Goal: Task Accomplishment & Management: Manage account settings

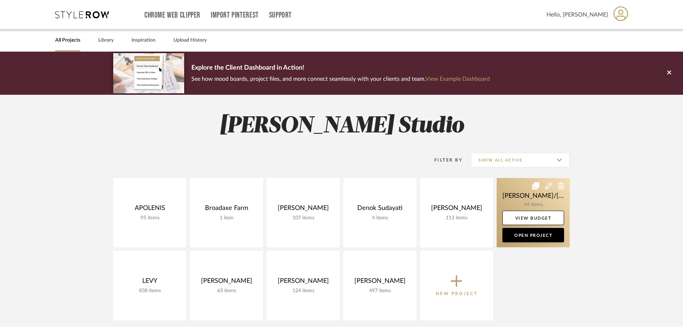
click at [523, 203] on link at bounding box center [533, 212] width 73 height 69
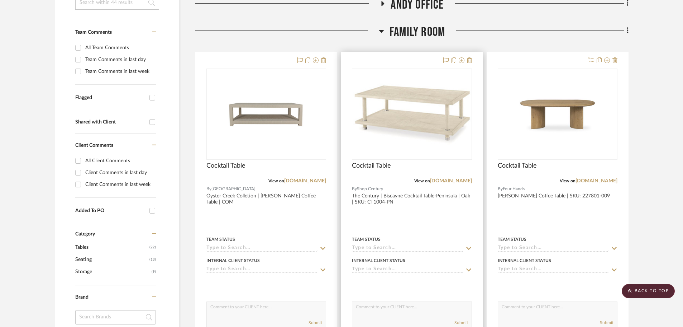
scroll to position [179, 0]
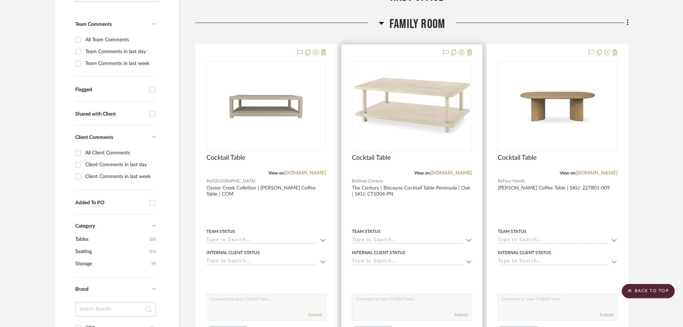
click at [438, 208] on div at bounding box center [411, 201] width 141 height 314
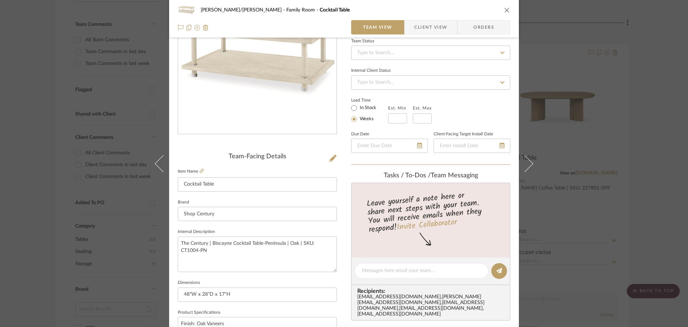
scroll to position [72, 0]
click at [660, 190] on div "[PERSON_NAME]/[PERSON_NAME] Family Room Cocktail Table Team View Client View Or…" at bounding box center [344, 163] width 688 height 327
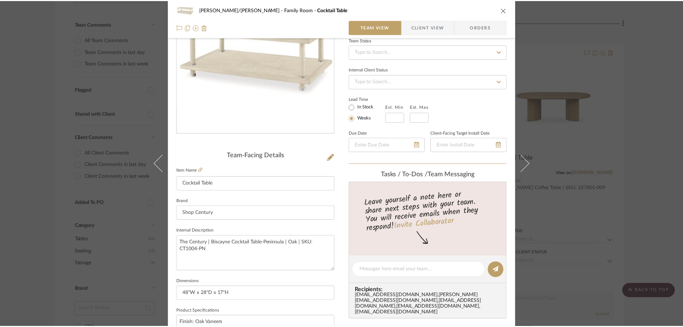
scroll to position [179, 0]
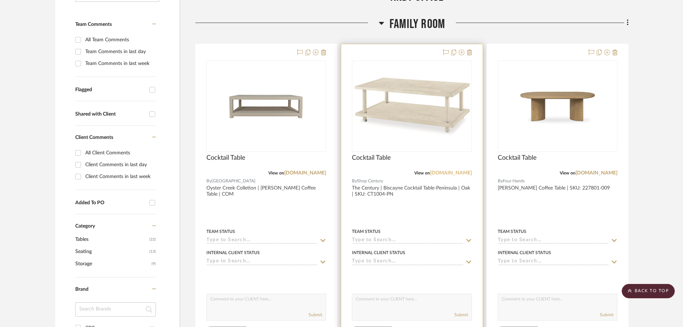
click at [448, 170] on link "[DOMAIN_NAME]" at bounding box center [451, 172] width 42 height 5
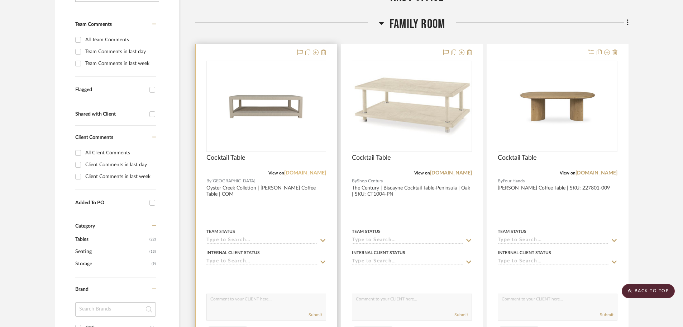
click at [314, 171] on link "[DOMAIN_NAME]" at bounding box center [305, 172] width 42 height 5
click at [316, 213] on div at bounding box center [266, 201] width 141 height 314
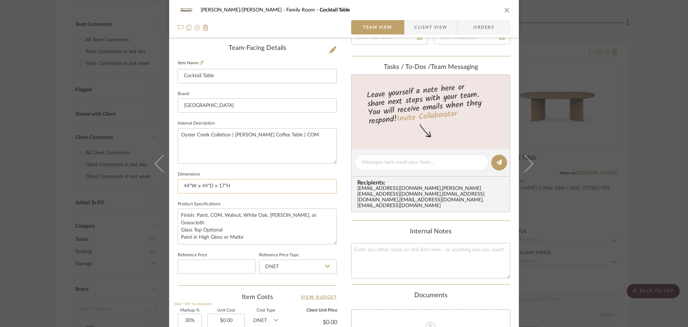
click at [200, 185] on input "44"W x 44"D x 17"H" at bounding box center [257, 186] width 159 height 14
type input "44"W x 24"D x 17"H"
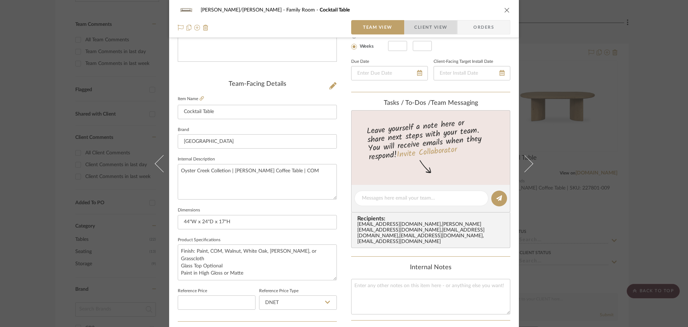
click at [421, 25] on span "Client View" at bounding box center [430, 27] width 33 height 14
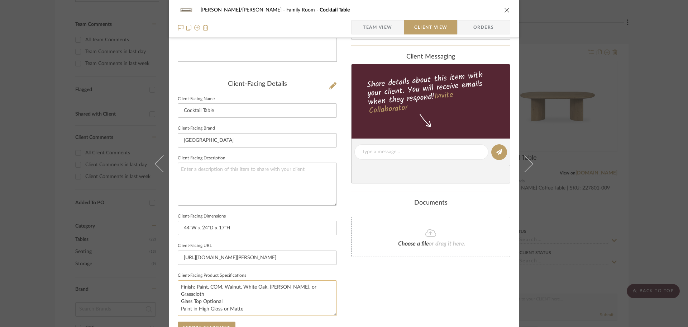
scroll to position [179, 0]
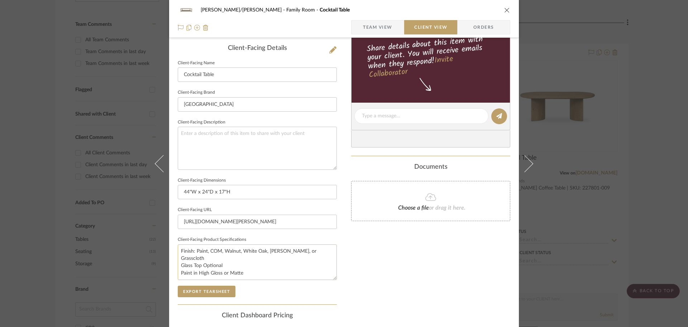
click at [229, 258] on textarea "Finish: Paint, COM, Walnut, White Oak, [PERSON_NAME], or Grasscloth Glass Top O…" at bounding box center [257, 261] width 159 height 35
click at [218, 255] on textarea "Finish: Paint, COM, Walnut, White Oak, [PERSON_NAME], or Grasscloth Glass Top O…" at bounding box center [257, 261] width 159 height 35
click at [247, 260] on textarea "Finish: Paint, COM, Walnut, White Oak, [PERSON_NAME], or Grasscloth Glass Top O…" at bounding box center [257, 261] width 159 height 35
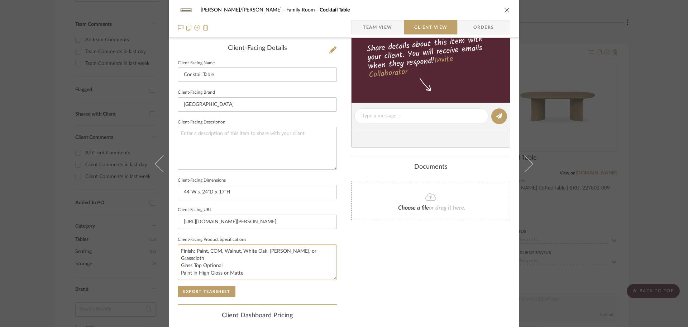
click at [248, 260] on textarea "Finish: Paint, COM, Walnut, White Oak, [PERSON_NAME], or Grasscloth Glass Top O…" at bounding box center [257, 261] width 159 height 35
click at [232, 265] on textarea "Finish: Paint, COM, Walnut, White Oak, [PERSON_NAME], or Grasscloth Glass Top O…" at bounding box center [257, 261] width 159 height 35
click at [252, 263] on textarea "Finish: Paint, COM, Walnut, White Oak, [PERSON_NAME], or Grasscloth Glass Top O…" at bounding box center [257, 261] width 159 height 35
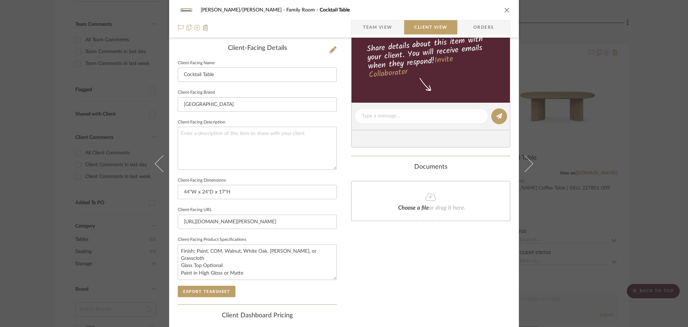
click at [343, 237] on div "[PERSON_NAME]/[PERSON_NAME] Family Room Cocktail Table Team View Client View Or…" at bounding box center [344, 118] width 350 height 585
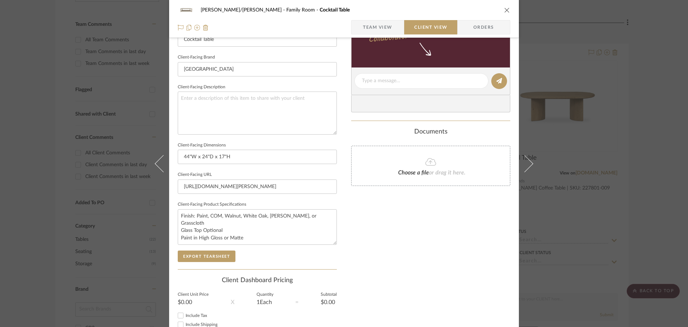
scroll to position [215, 0]
click at [341, 189] on div "[PERSON_NAME]/[PERSON_NAME] Family Room Cocktail Table Team View Client View Or…" at bounding box center [344, 82] width 350 height 585
click at [212, 251] on button "Export Tearsheet" at bounding box center [207, 255] width 58 height 11
click at [656, 168] on div "[PERSON_NAME]/[PERSON_NAME] Family Room Cocktail Table Team View Client View Or…" at bounding box center [344, 163] width 688 height 327
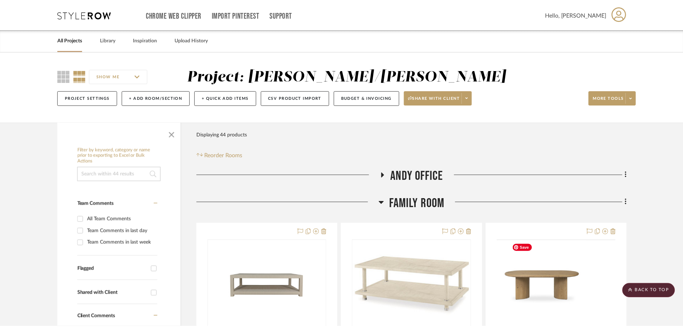
scroll to position [179, 0]
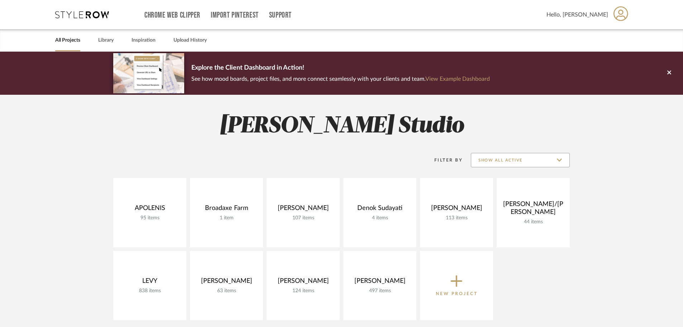
click at [556, 162] on input "Show All Active" at bounding box center [520, 160] width 99 height 14
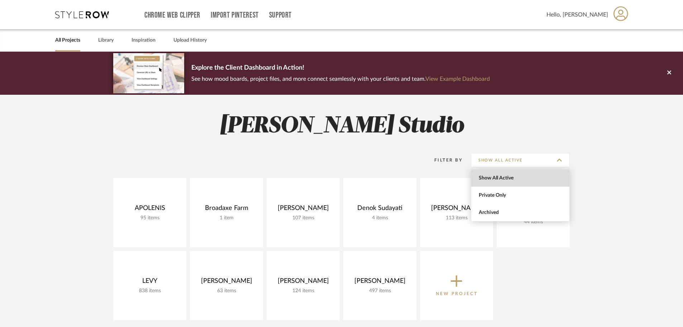
click at [491, 182] on span "Show All Active" at bounding box center [520, 177] width 98 height 17
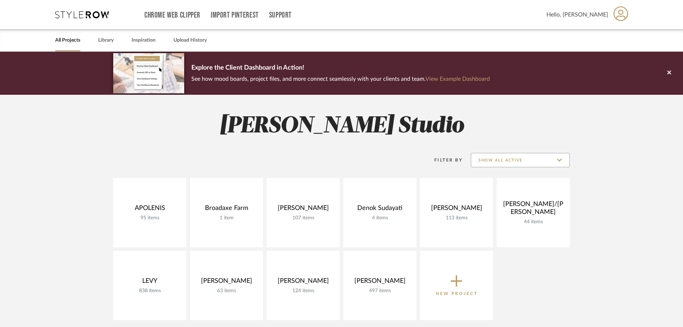
click at [502, 155] on input "Show All Active" at bounding box center [520, 160] width 99 height 14
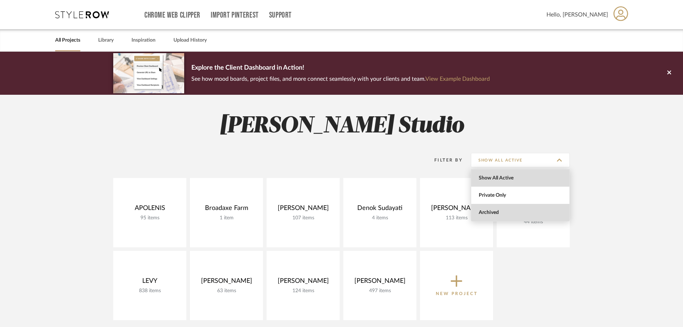
click at [509, 211] on span "Archived" at bounding box center [521, 212] width 85 height 6
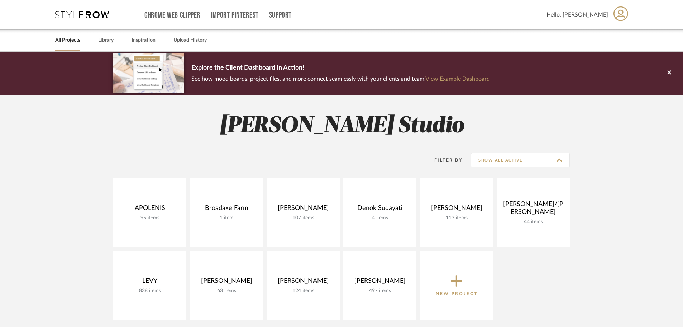
type input "Archived"
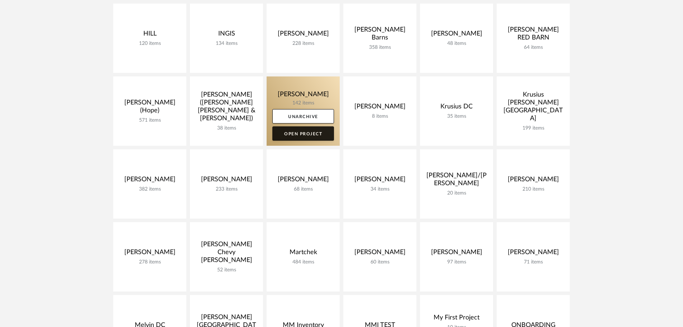
scroll to position [538, 0]
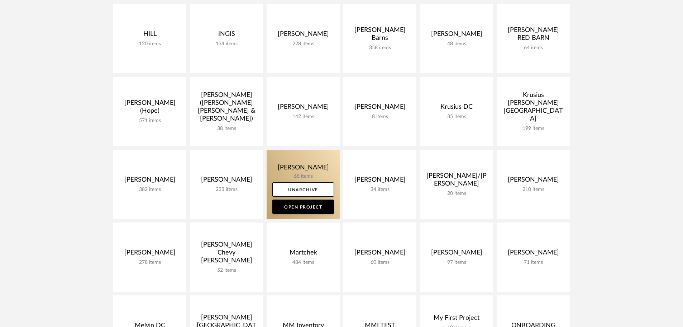
click at [307, 170] on link at bounding box center [303, 183] width 73 height 69
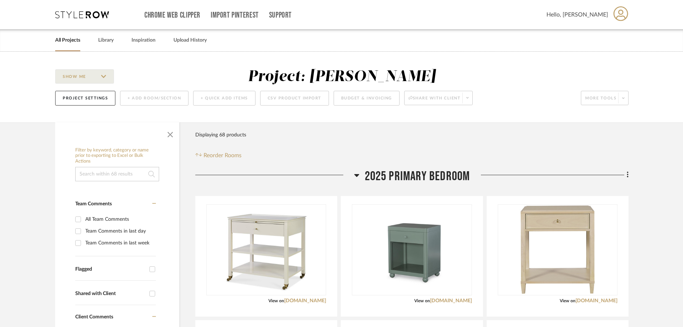
click at [359, 175] on h3 "2025 PRIMARY BEDROOM" at bounding box center [412, 176] width 116 height 15
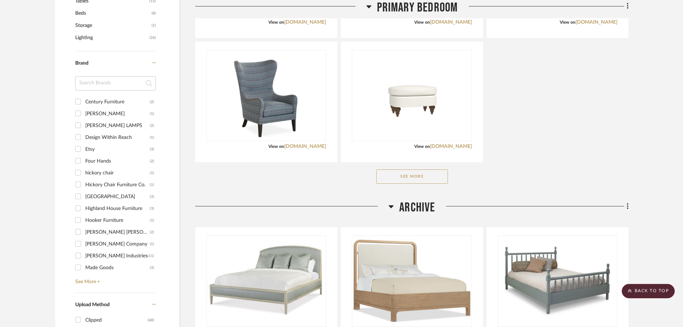
scroll to position [430, 0]
click at [404, 177] on button "See More" at bounding box center [412, 176] width 72 height 14
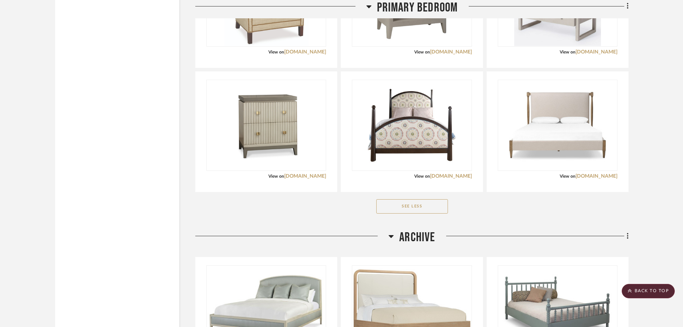
scroll to position [1721, 0]
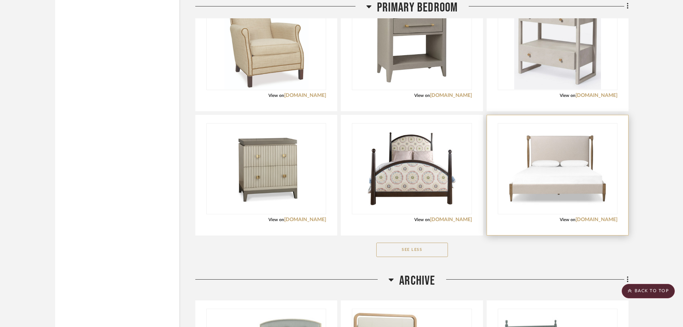
click at [622, 198] on div at bounding box center [557, 175] width 141 height 120
click at [528, 224] on div at bounding box center [557, 175] width 141 height 120
click at [517, 217] on div "View on fourhands.com" at bounding box center [558, 219] width 120 height 6
click at [545, 203] on img "0" at bounding box center [558, 168] width 118 height 89
click at [583, 157] on img "0" at bounding box center [558, 168] width 118 height 89
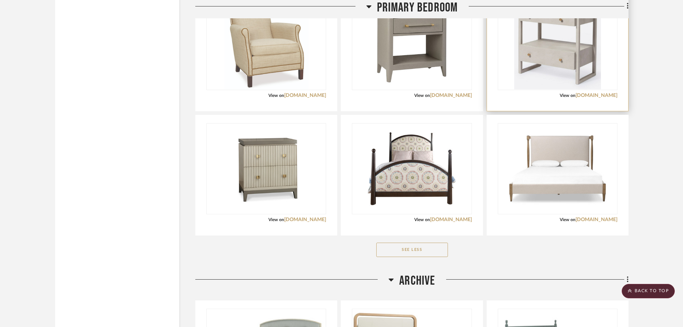
click at [544, 105] on div at bounding box center [557, 51] width 141 height 120
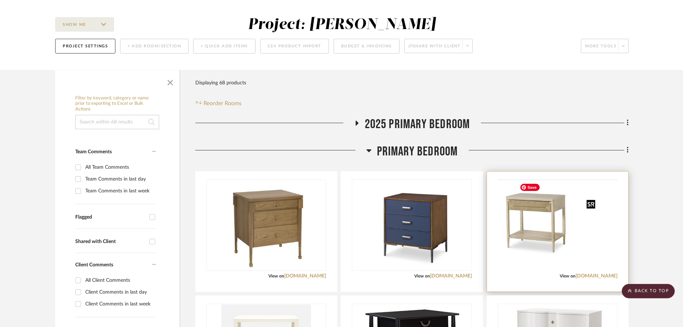
scroll to position [0, 0]
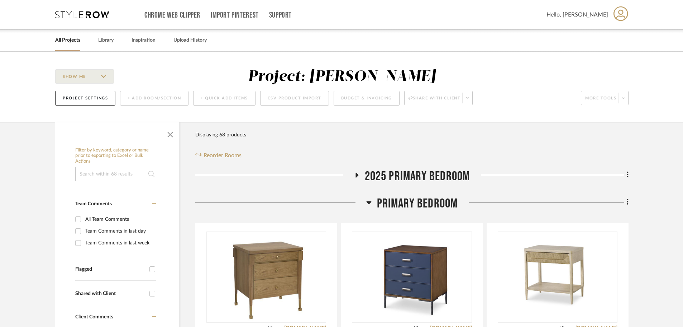
click at [355, 175] on icon at bounding box center [356, 174] width 9 height 5
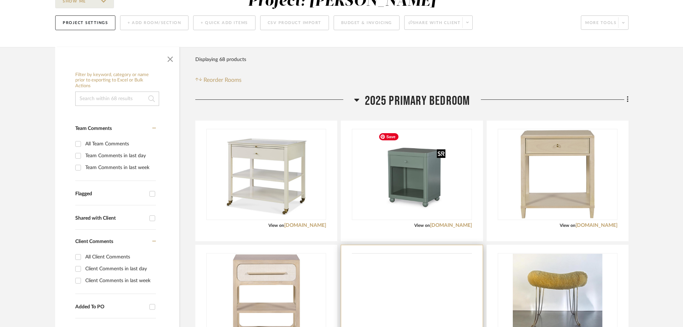
scroll to position [143, 0]
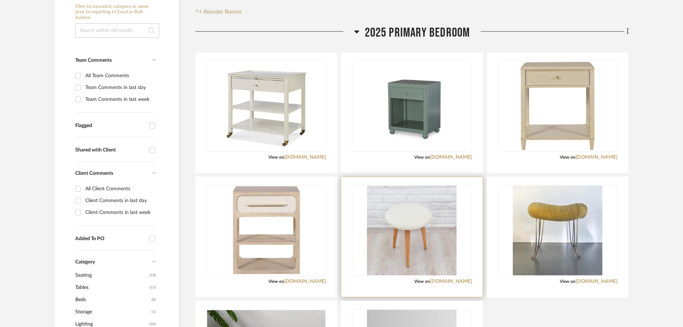
click at [394, 185] on div "0" at bounding box center [411, 230] width 119 height 90
click at [401, 187] on img "0" at bounding box center [412, 230] width 90 height 90
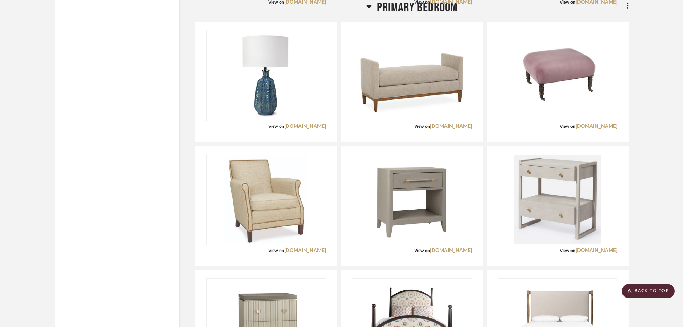
scroll to position [1972, 0]
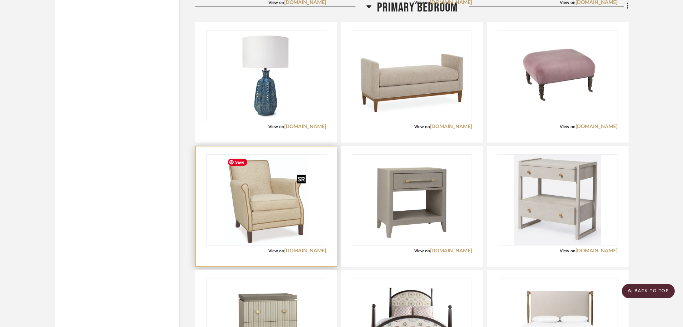
click at [0, 0] on img at bounding box center [0, 0] width 0 height 0
click at [332, 257] on div at bounding box center [266, 206] width 141 height 120
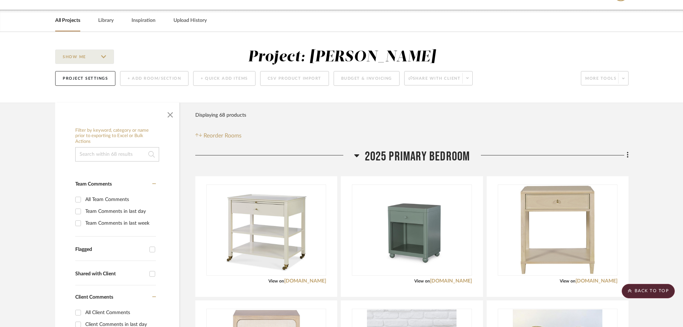
scroll to position [0, 0]
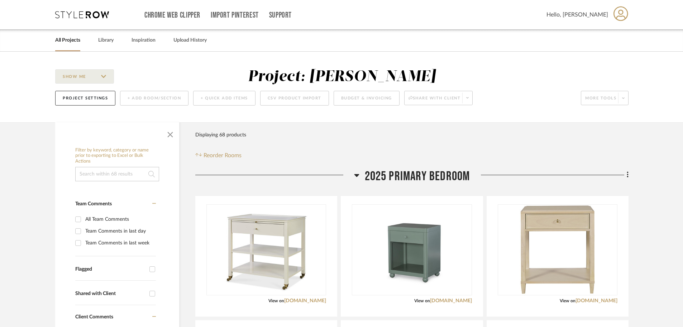
click at [452, 146] on div "Filter Products Displaying 68 products Reorder Rooms" at bounding box center [411, 144] width 433 height 32
click at [72, 92] on button "Project Settings" at bounding box center [85, 98] width 60 height 15
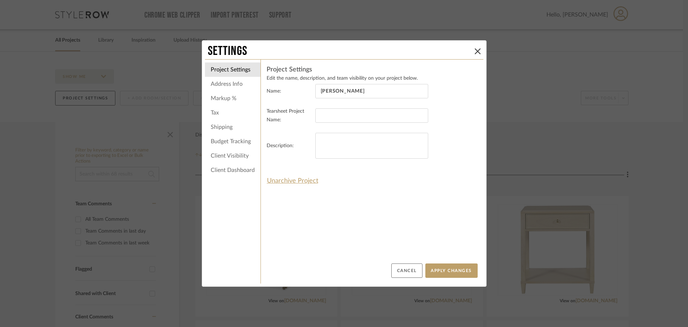
click at [407, 271] on button "Cancel" at bounding box center [406, 270] width 31 height 14
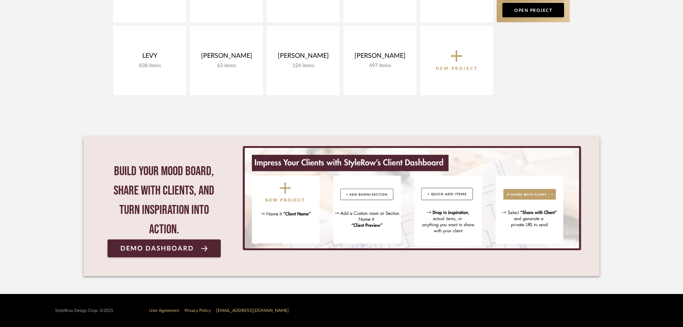
scroll to position [46, 0]
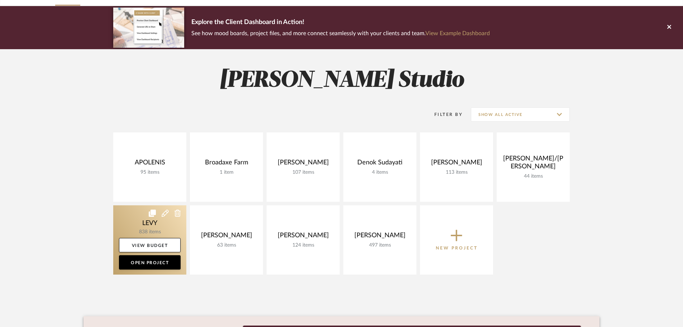
click at [155, 229] on link at bounding box center [149, 239] width 73 height 69
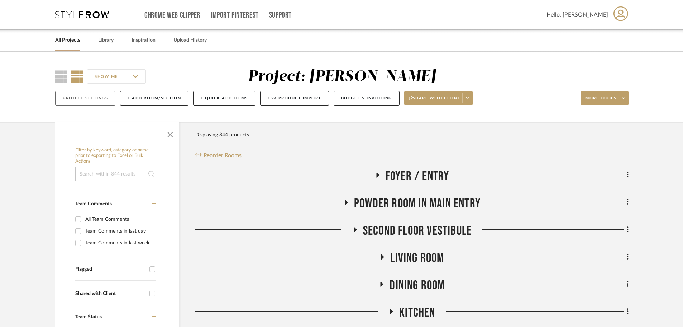
click at [95, 93] on button "Project Settings" at bounding box center [85, 98] width 60 height 15
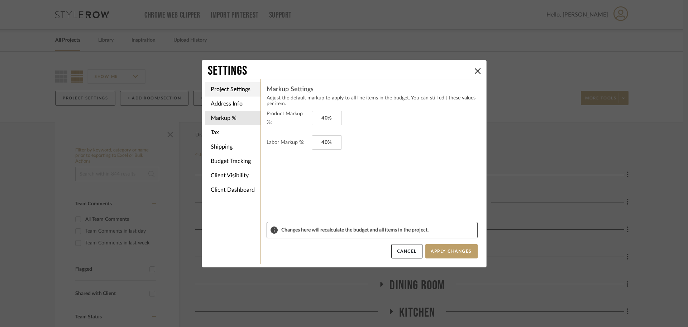
click at [233, 85] on li "Project Settings" at bounding box center [233, 89] width 56 height 14
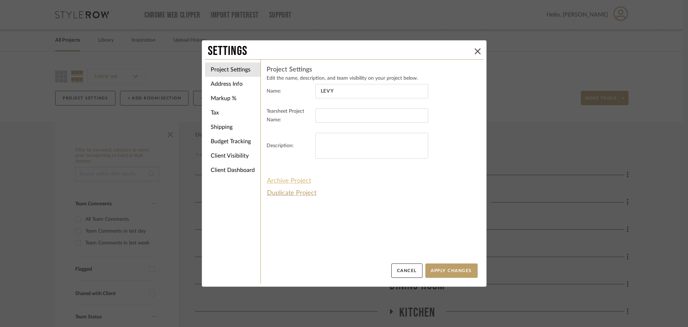
click at [298, 181] on button "Archive Project" at bounding box center [289, 181] width 45 height 12
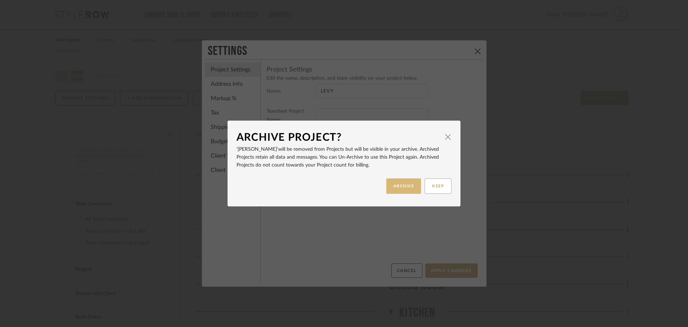
click at [403, 183] on button "ARCHIVE" at bounding box center [403, 185] width 35 height 15
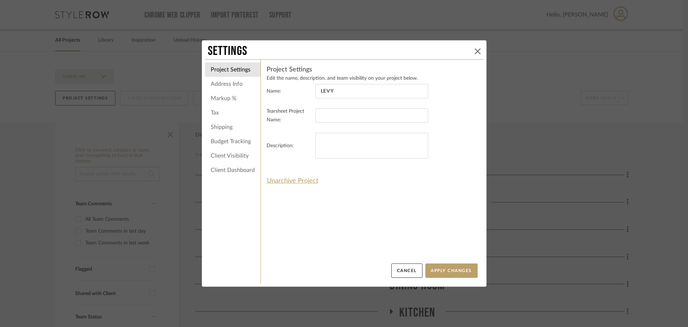
click at [476, 47] on button at bounding box center [478, 51] width 9 height 9
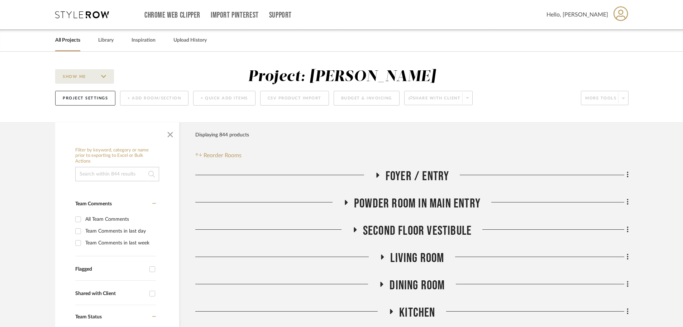
click at [54, 41] on div "All Projects Library Inspiration Upload History" at bounding box center [341, 40] width 594 height 22
click at [68, 39] on link "All Projects" at bounding box center [67, 40] width 25 height 10
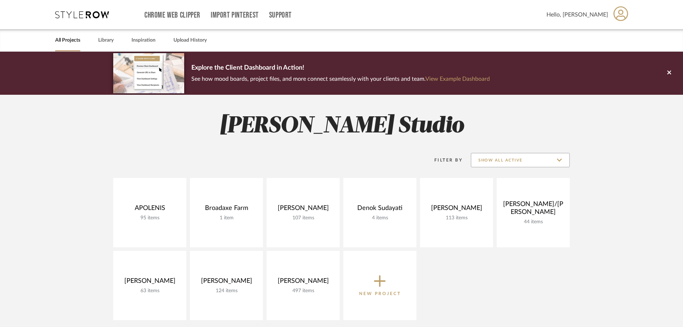
click at [537, 156] on input "Show All Active" at bounding box center [520, 160] width 99 height 14
click at [503, 211] on span "Archived" at bounding box center [521, 212] width 85 height 6
type input "Archived"
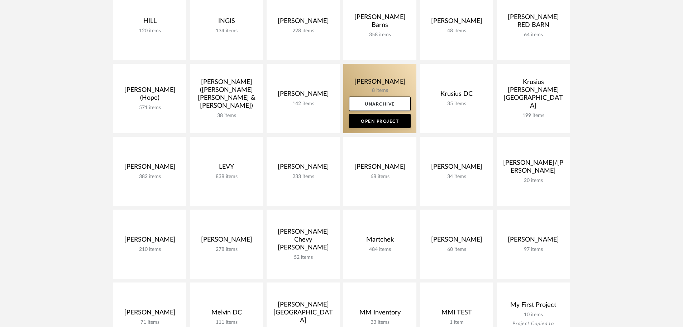
scroll to position [645, 0]
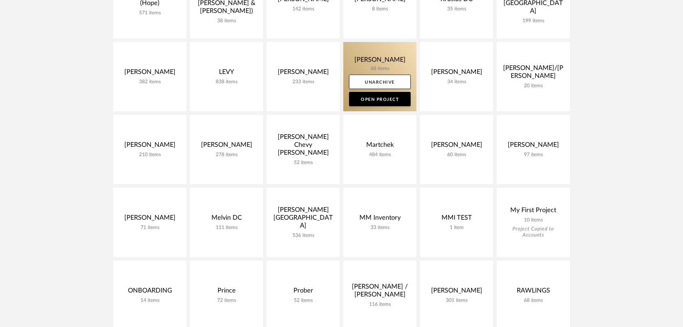
click at [383, 66] on link at bounding box center [379, 76] width 73 height 69
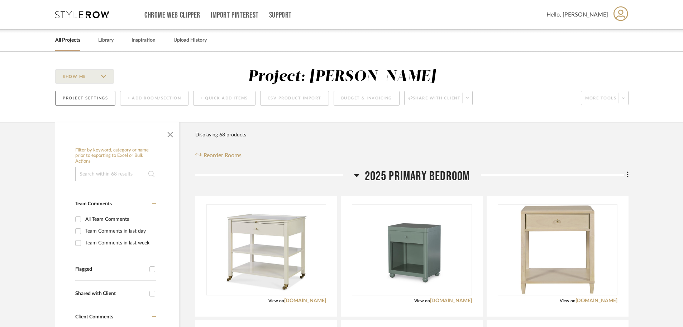
click at [92, 98] on button "Project Settings" at bounding box center [85, 98] width 60 height 15
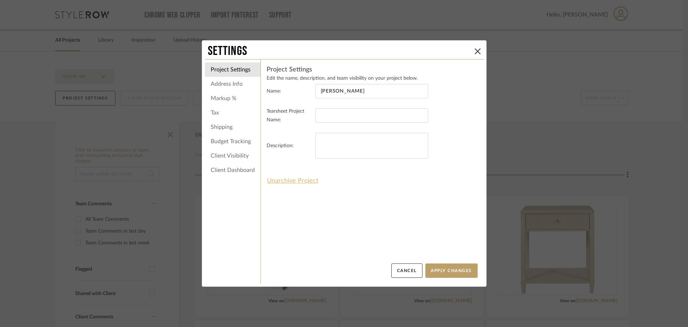
click at [276, 179] on button "Unarchive Project" at bounding box center [293, 181] width 52 height 12
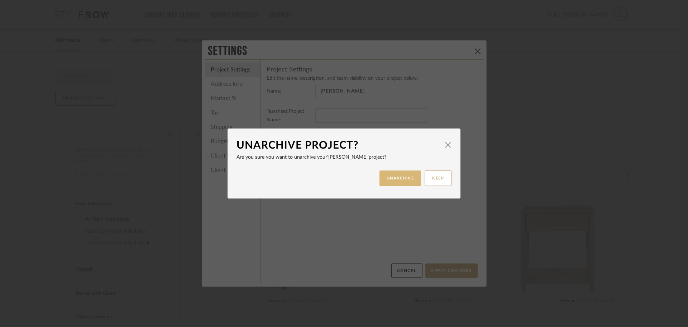
click at [410, 181] on button "UNARCHIVE" at bounding box center [401, 177] width 42 height 15
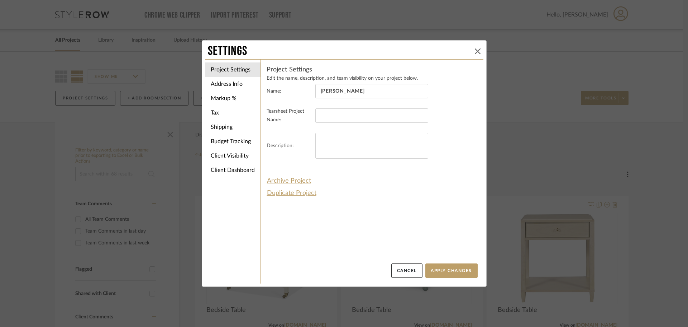
click at [474, 50] on button at bounding box center [478, 51] width 9 height 9
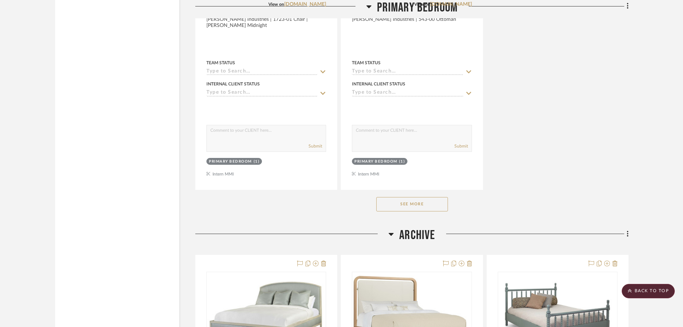
scroll to position [2044, 0]
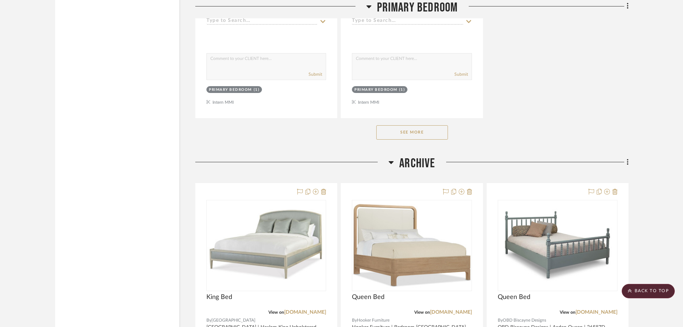
click at [410, 134] on button "See More" at bounding box center [412, 132] width 72 height 14
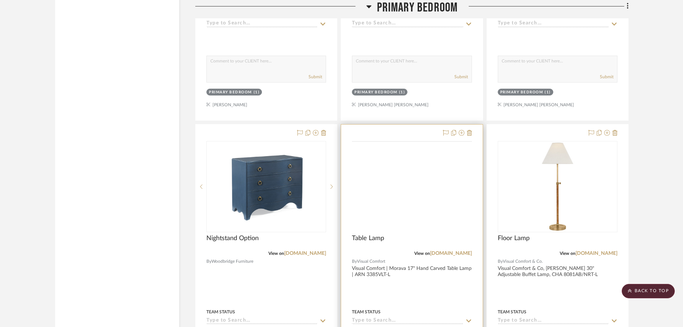
scroll to position [3370, 0]
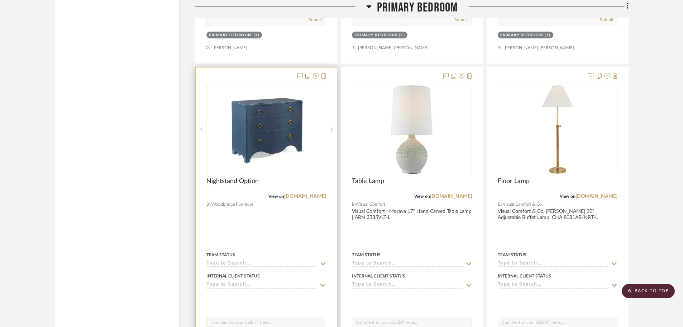
click at [307, 218] on div at bounding box center [266, 224] width 141 height 314
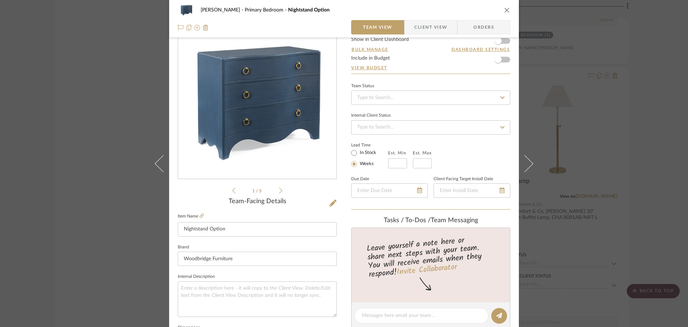
scroll to position [36, 0]
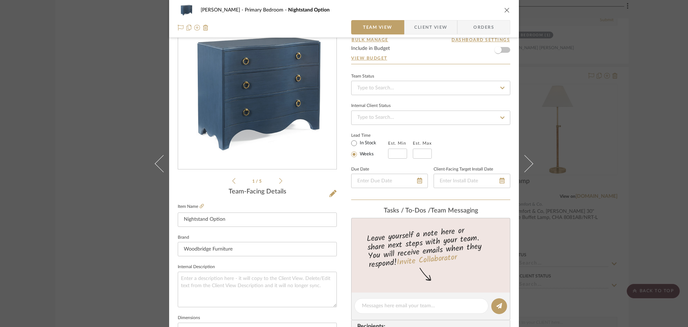
click at [642, 143] on div "LLOYD Primary Bedroom Nightstand Option Team View Client View Orders 1 / 5 Team…" at bounding box center [344, 163] width 688 height 327
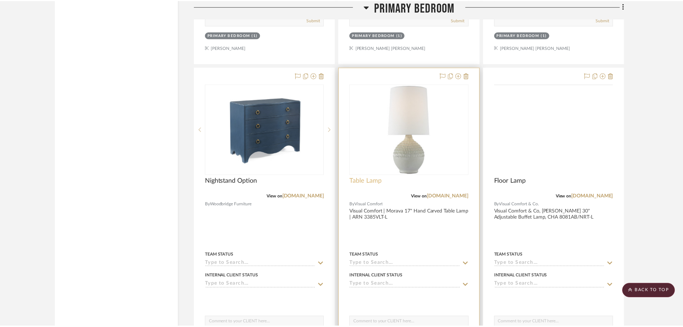
scroll to position [3370, 0]
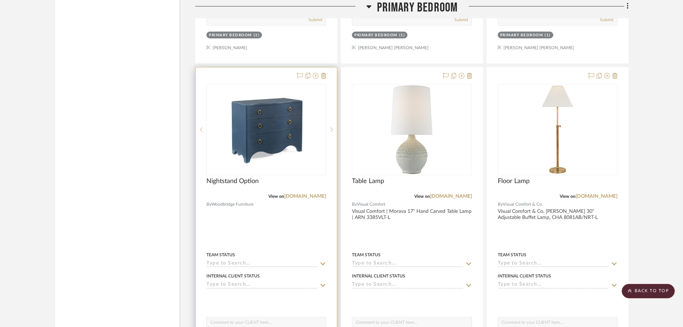
click at [262, 233] on div at bounding box center [266, 224] width 141 height 314
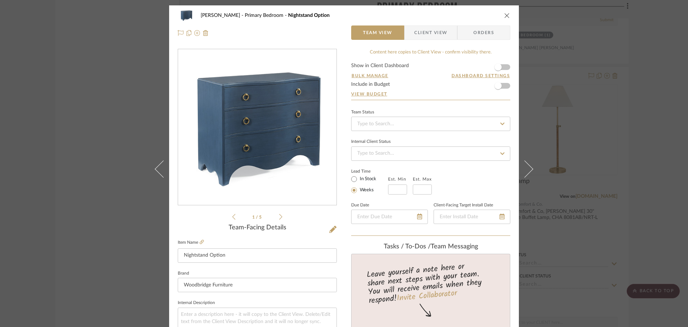
click at [418, 39] on span "Client View" at bounding box center [430, 32] width 33 height 14
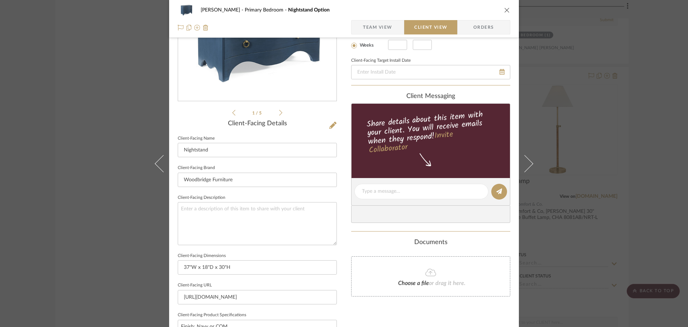
scroll to position [215, 0]
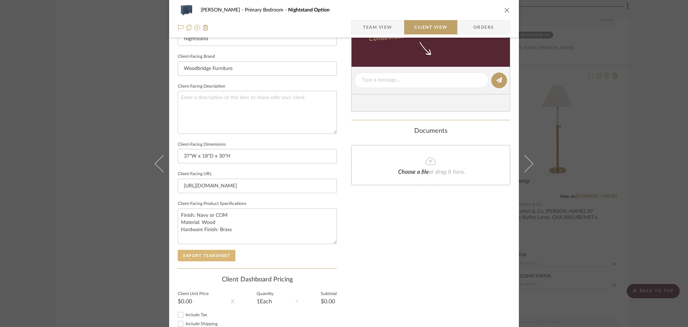
click at [214, 257] on button "Export Tearsheet" at bounding box center [207, 255] width 58 height 11
click at [668, 201] on div "LLOYD Primary Bedroom Nightstand Option Team View Client View Orders 1 / 5 Clie…" at bounding box center [344, 163] width 688 height 327
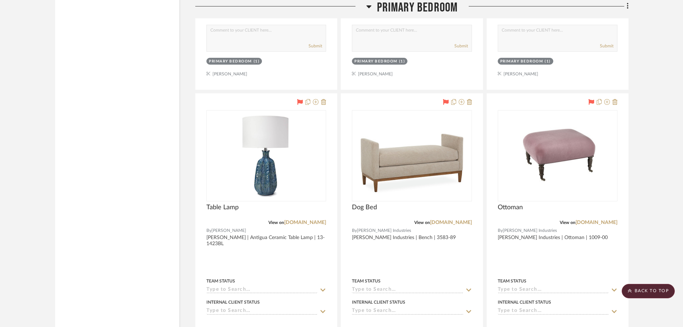
scroll to position [4732, 0]
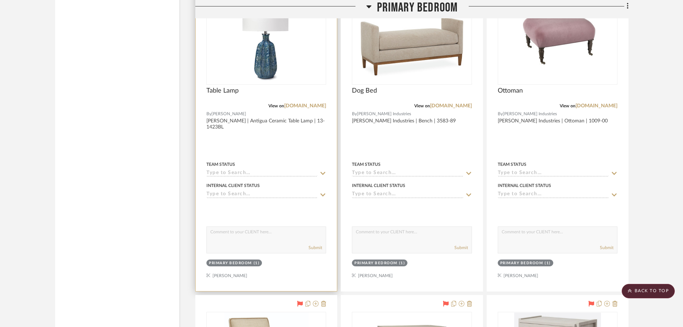
click at [307, 147] on div at bounding box center [266, 134] width 141 height 314
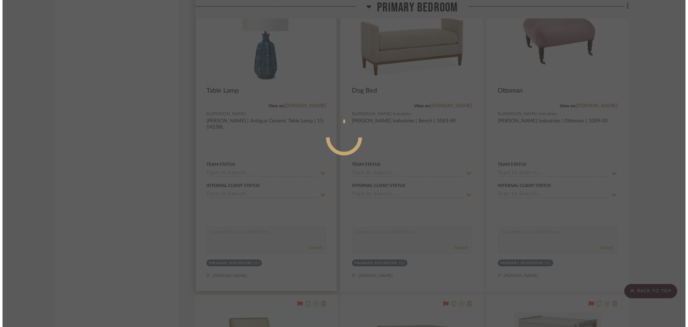
scroll to position [0, 0]
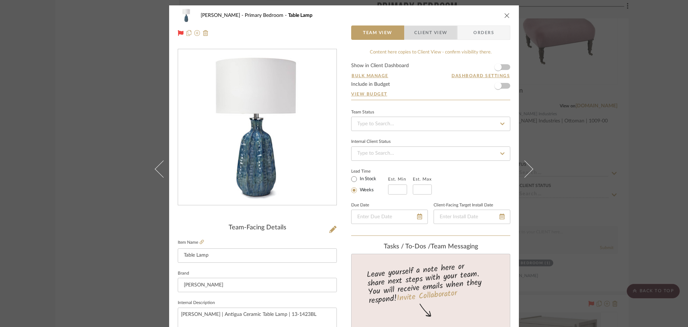
click at [434, 26] on span "Client View" at bounding box center [430, 32] width 33 height 14
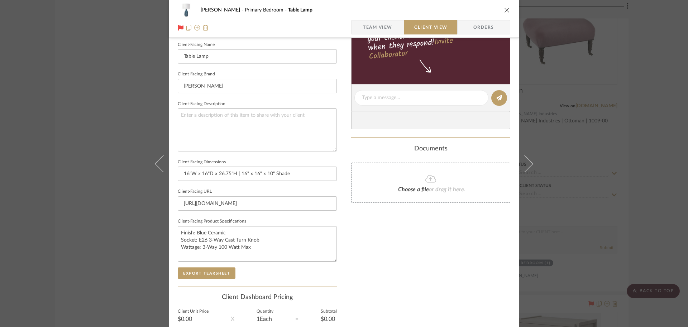
scroll to position [215, 0]
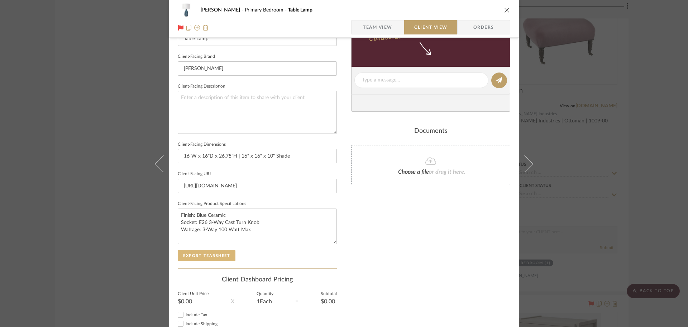
click at [206, 254] on button "Export Tearsheet" at bounding box center [207, 255] width 58 height 11
click at [667, 183] on div "LLOYD Primary Bedroom Table Lamp Team View Client View Orders Client-Facing Det…" at bounding box center [344, 163] width 688 height 327
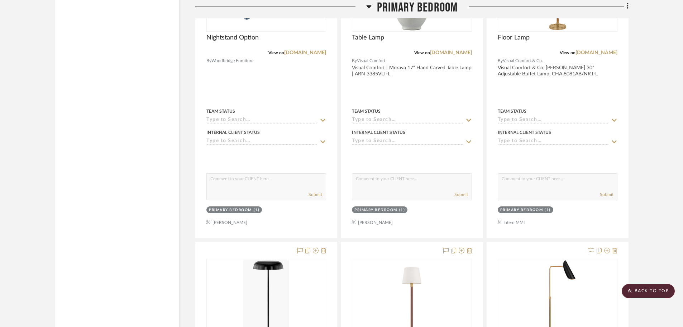
scroll to position [3370, 0]
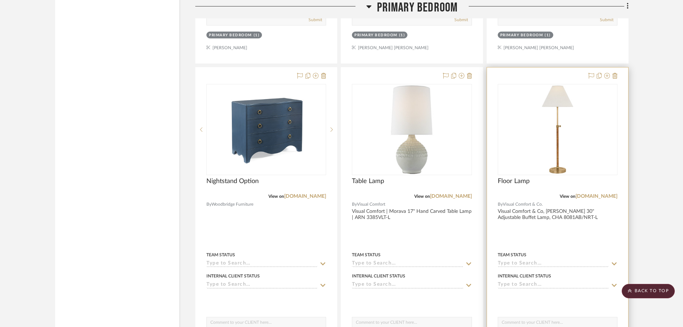
click at [581, 231] on div at bounding box center [557, 224] width 141 height 314
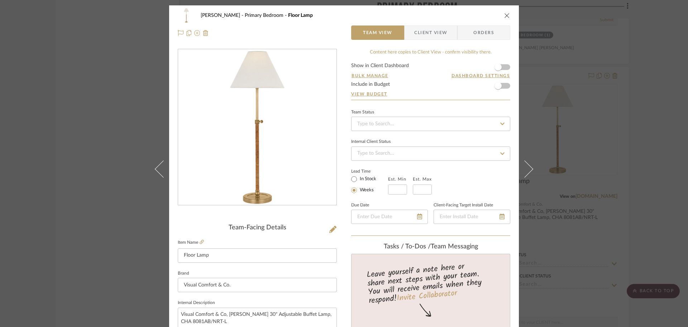
click at [414, 34] on span "Client View" at bounding box center [430, 32] width 33 height 14
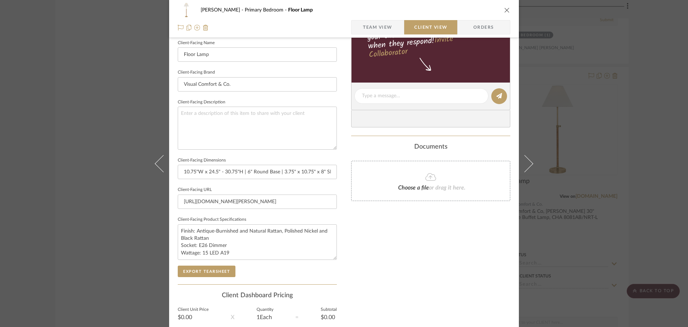
scroll to position [251, 0]
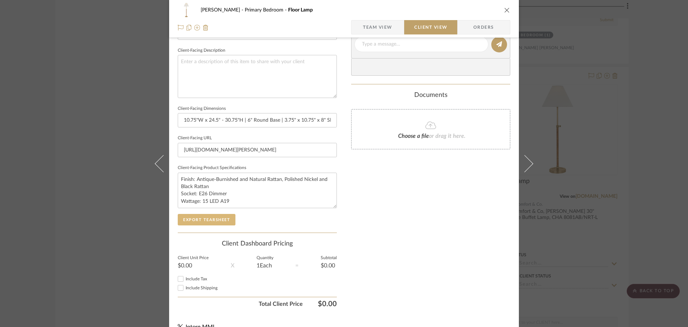
click at [207, 220] on button "Export Tearsheet" at bounding box center [207, 219] width 58 height 11
click at [656, 154] on div "LLOYD Primary Bedroom Floor Lamp Team View Client View Orders Client-Facing Det…" at bounding box center [344, 163] width 688 height 327
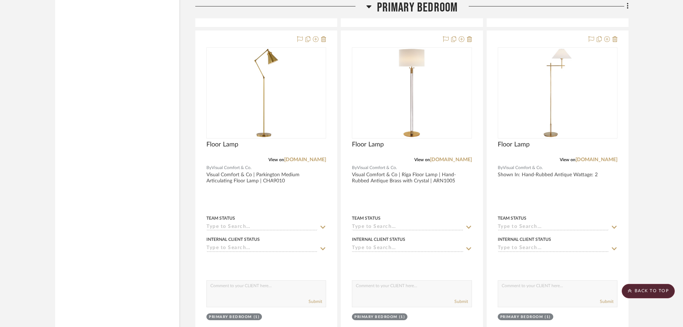
scroll to position [4051, 0]
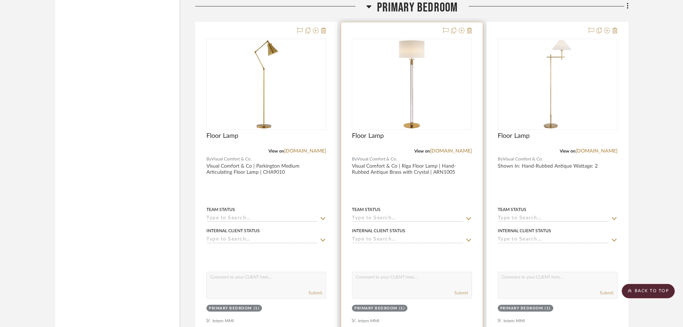
click at [452, 182] on div at bounding box center [411, 179] width 141 height 314
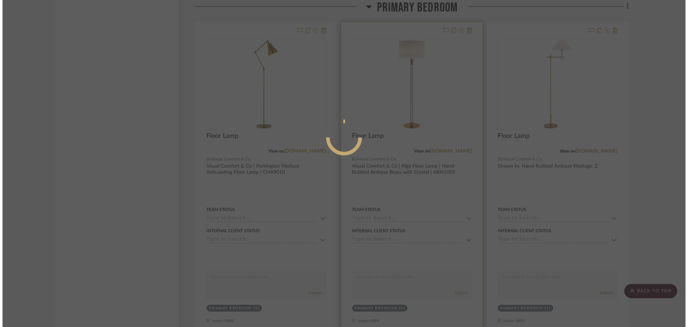
scroll to position [0, 0]
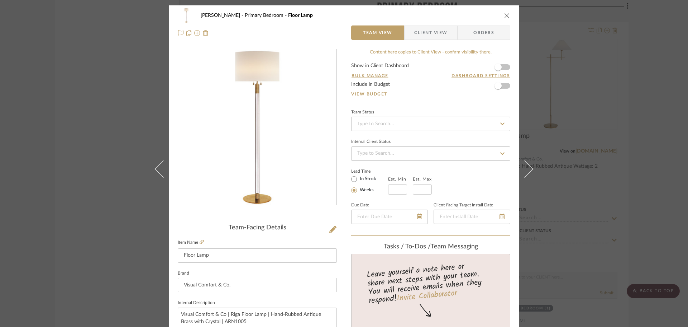
click at [436, 32] on span "Client View" at bounding box center [430, 32] width 33 height 14
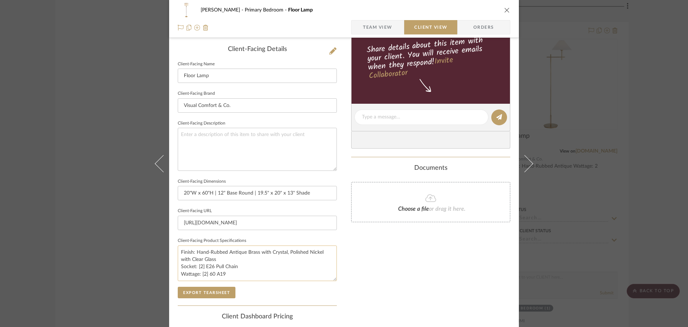
scroll to position [179, 0]
click at [190, 297] on div "Client-Facing Details Client-Facing Name Floor Lamp Client-Facing Brand Visual …" at bounding box center [257, 174] width 159 height 260
click at [189, 294] on button "Export Tearsheet" at bounding box center [207, 290] width 58 height 11
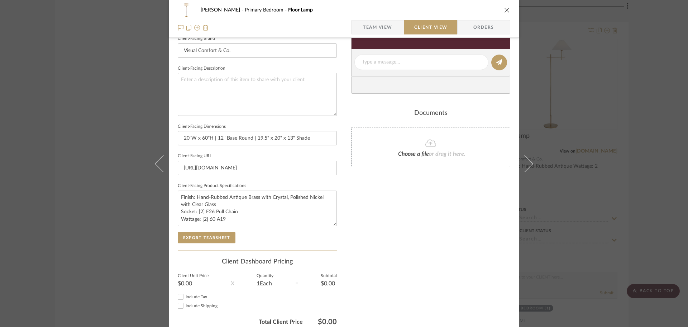
scroll to position [264, 0]
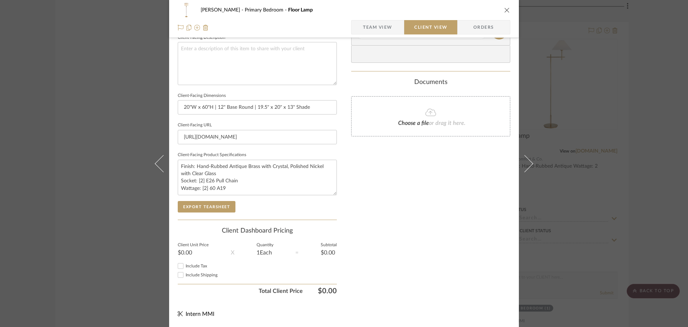
click at [630, 179] on div "LLOYD Primary Bedroom Floor Lamp Team View Client View Orders Client-Facing Det…" at bounding box center [344, 163] width 688 height 327
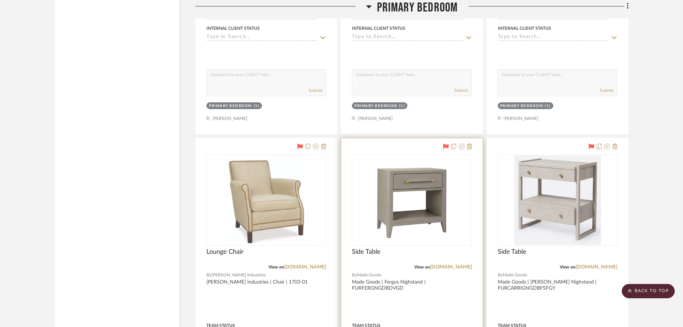
scroll to position [4947, 0]
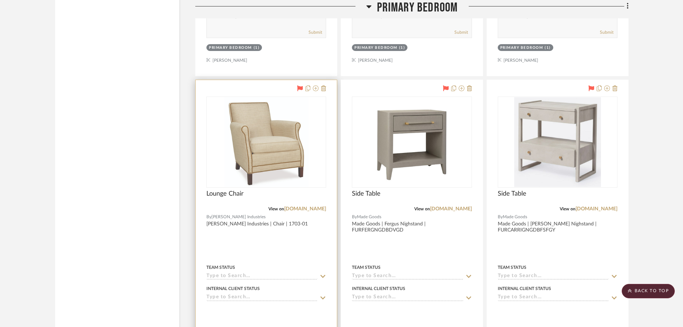
click at [321, 238] on div at bounding box center [266, 237] width 141 height 314
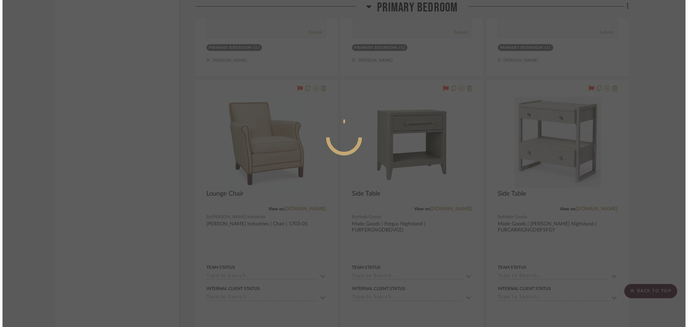
scroll to position [0, 0]
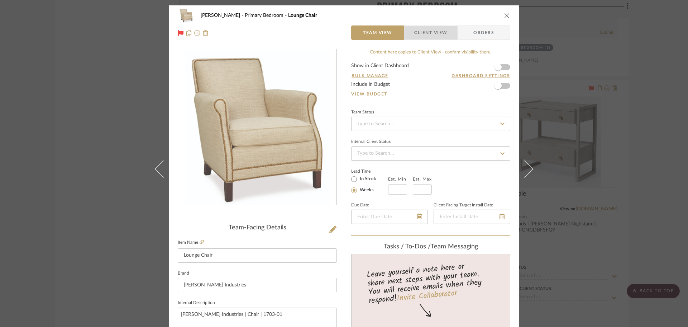
click at [423, 30] on span "Client View" at bounding box center [430, 32] width 33 height 14
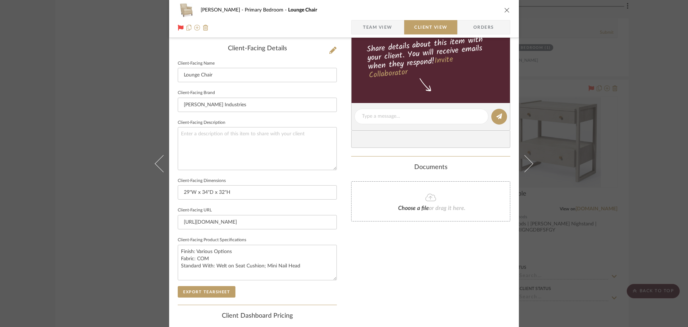
scroll to position [179, 0]
click at [194, 291] on button "Export Tearsheet" at bounding box center [207, 290] width 58 height 11
click at [636, 189] on div "LLOYD Primary Bedroom Lounge Chair Team View Client View Orders Client-Facing D…" at bounding box center [344, 163] width 688 height 327
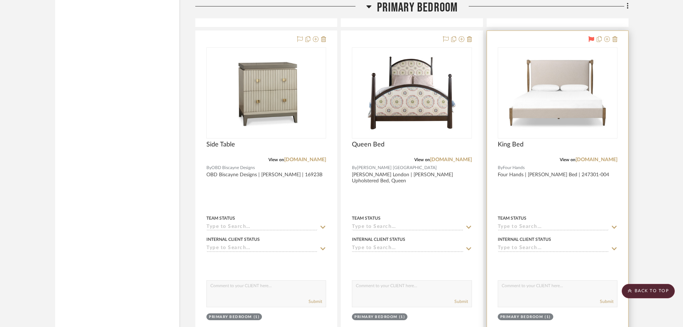
scroll to position [5270, 0]
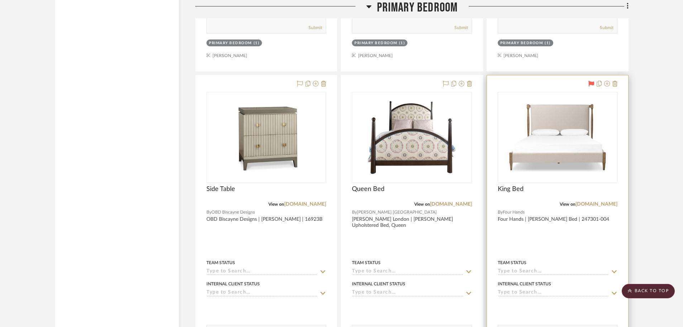
click at [595, 227] on div at bounding box center [557, 232] width 141 height 314
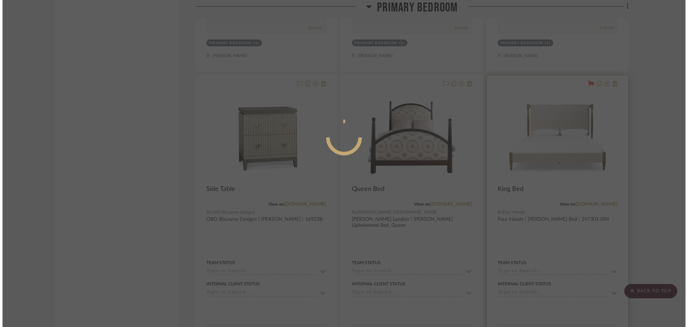
scroll to position [0, 0]
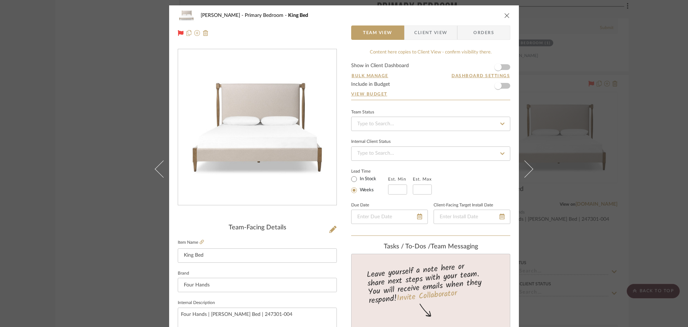
click at [414, 38] on span "Client View" at bounding box center [430, 32] width 33 height 14
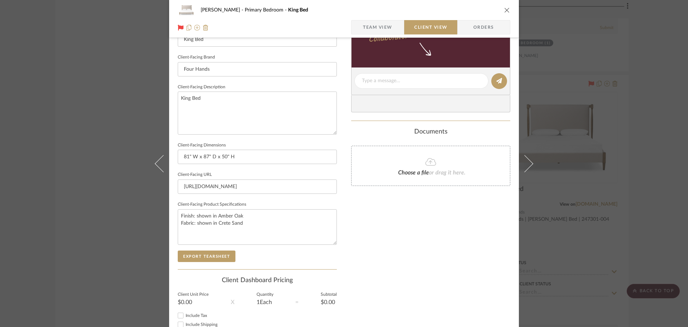
scroll to position [264, 0]
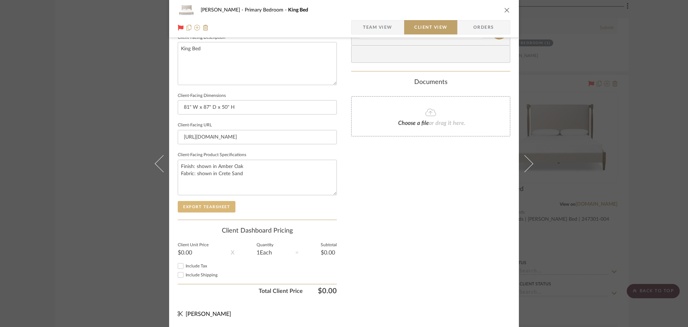
click at [194, 205] on button "Export Tearsheet" at bounding box center [207, 206] width 58 height 11
click at [657, 176] on div "LLOYD Primary Bedroom King Bed Team View Client View Orders Client-Facing Detai…" at bounding box center [344, 163] width 688 height 327
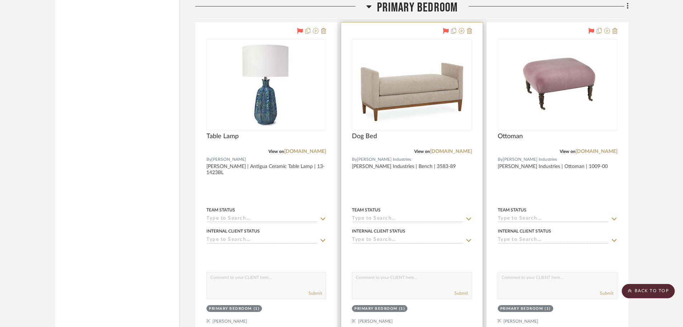
scroll to position [4697, 0]
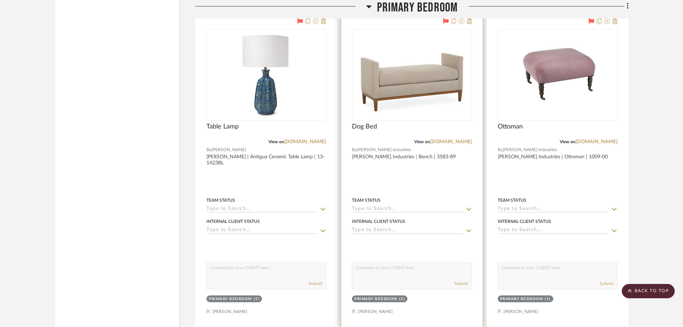
click at [433, 165] on div at bounding box center [411, 170] width 141 height 314
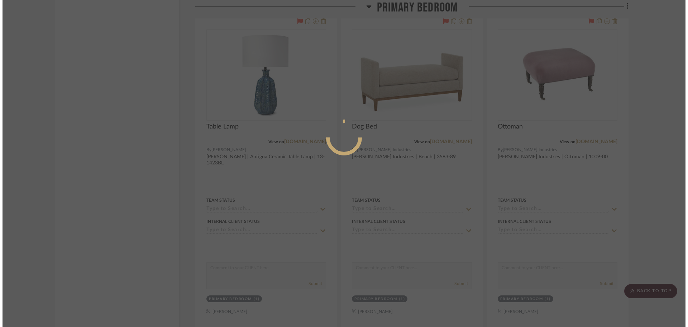
scroll to position [0, 0]
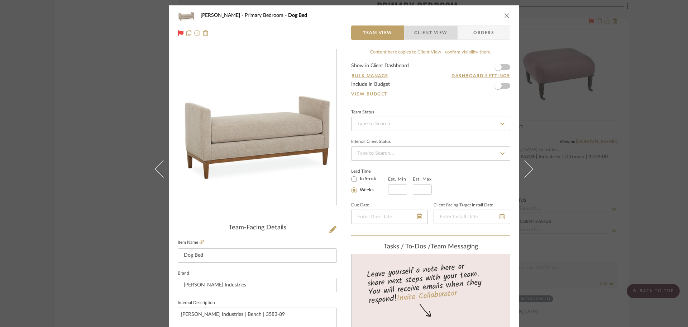
click at [423, 34] on span "Client View" at bounding box center [430, 32] width 33 height 14
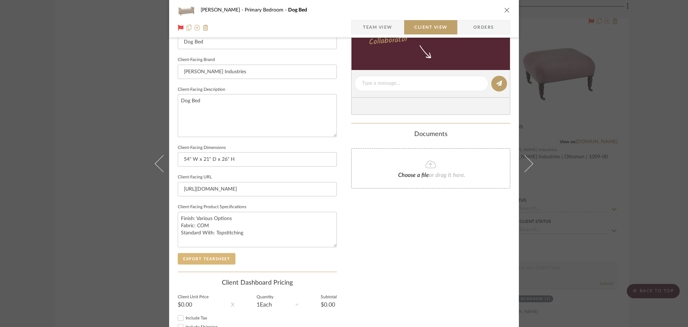
scroll to position [264, 0]
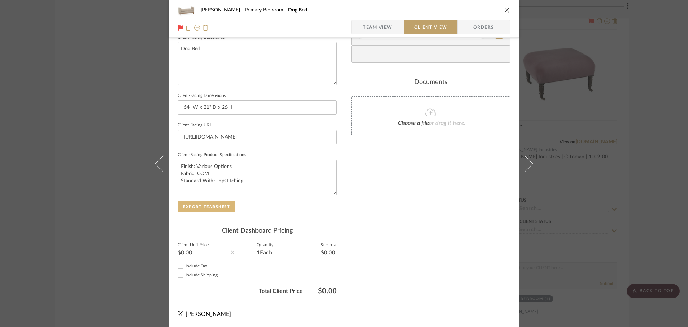
click at [191, 210] on button "Export Tearsheet" at bounding box center [207, 206] width 58 height 11
click at [662, 193] on div "LLOYD Primary Bedroom Dog Bed Team View Client View Orders Client-Facing Detail…" at bounding box center [344, 163] width 688 height 327
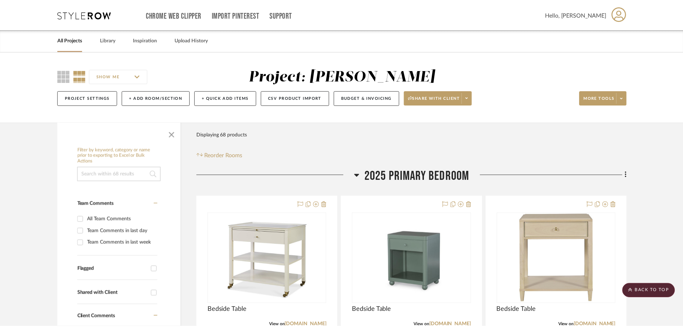
scroll to position [4697, 0]
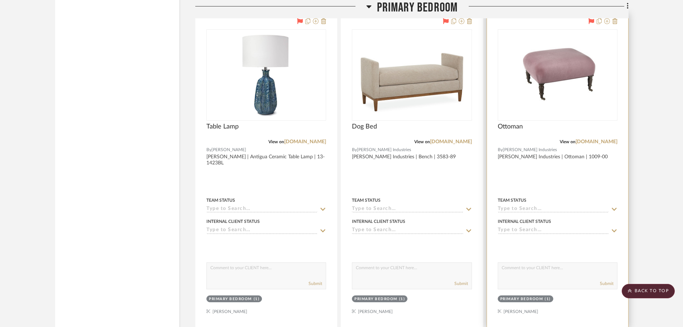
click at [600, 183] on div at bounding box center [557, 170] width 141 height 314
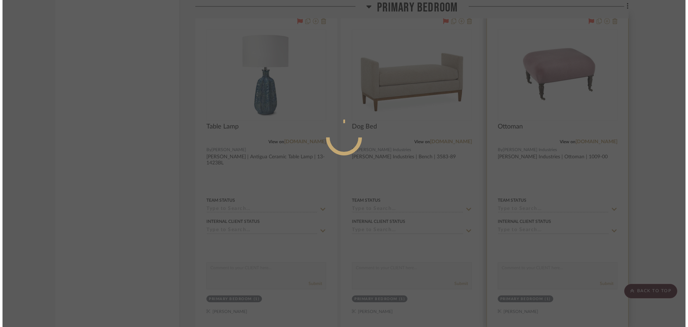
scroll to position [0, 0]
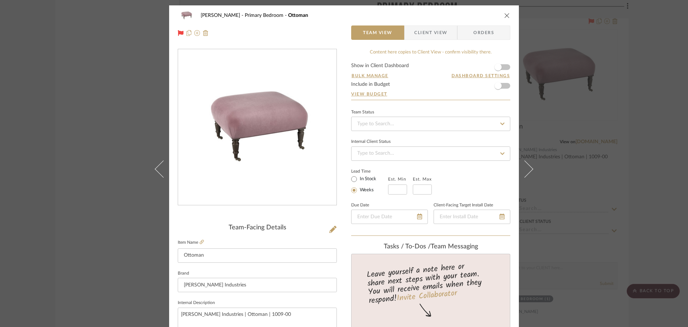
click at [425, 33] on span "Client View" at bounding box center [430, 32] width 33 height 14
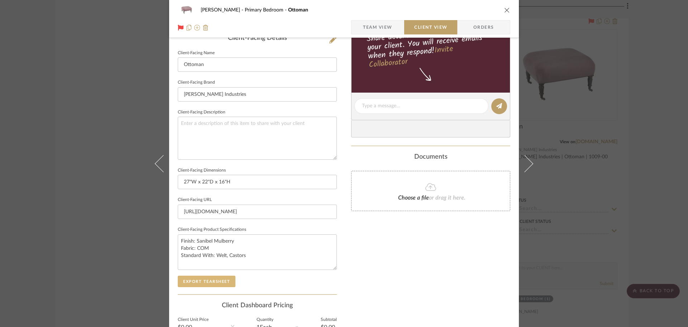
scroll to position [215, 0]
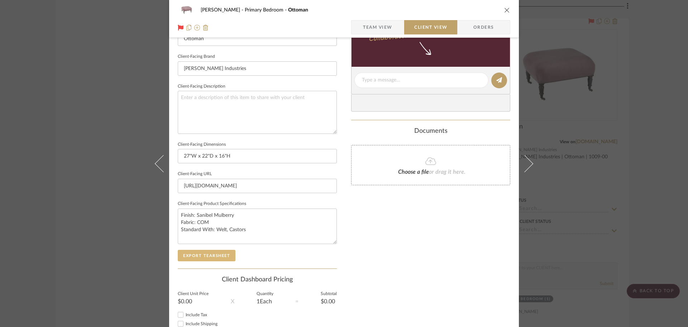
click at [194, 259] on button "Export Tearsheet" at bounding box center [207, 255] width 58 height 11
click at [650, 167] on div "LLOYD Primary Bedroom Ottoman Team View Client View Orders Client-Facing Detail…" at bounding box center [344, 163] width 688 height 327
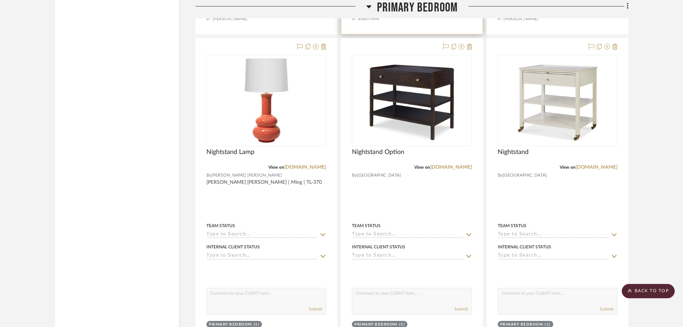
scroll to position [3083, 0]
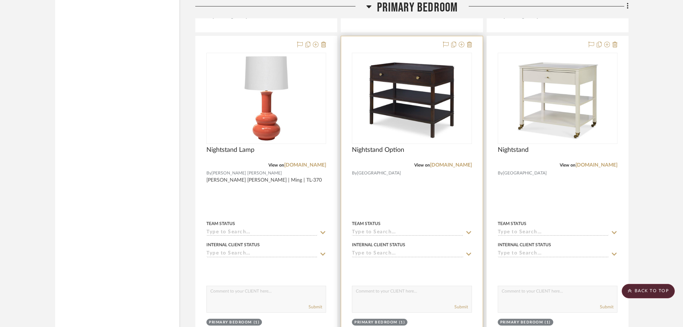
click at [433, 199] on div at bounding box center [411, 193] width 141 height 314
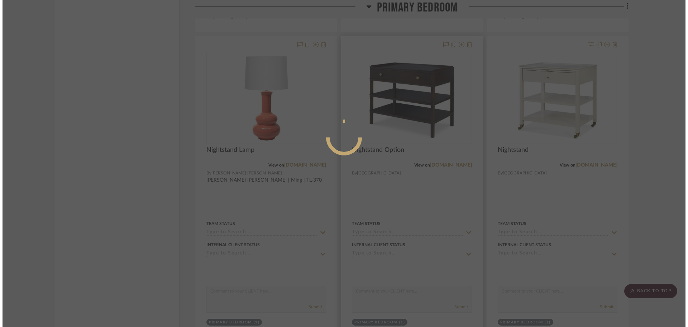
scroll to position [0, 0]
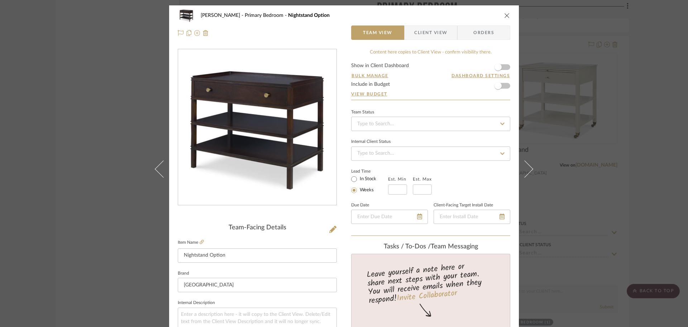
click at [429, 25] on span "Client View" at bounding box center [430, 32] width 33 height 14
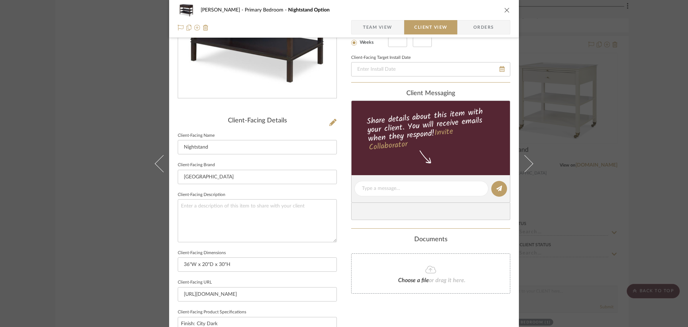
scroll to position [251, 0]
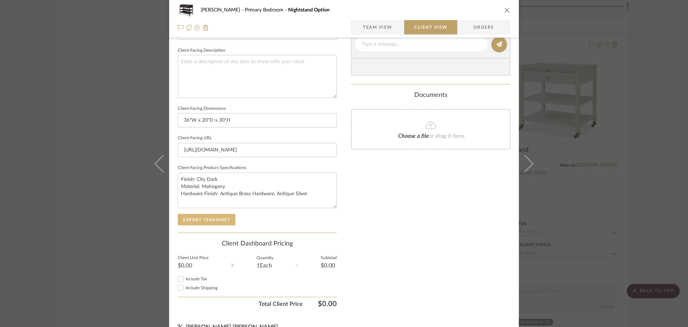
click at [214, 222] on button "Export Tearsheet" at bounding box center [207, 219] width 58 height 11
click at [642, 184] on div "LLOYD Primary Bedroom Nightstand Option Team View Client View Orders Client-Fac…" at bounding box center [344, 163] width 688 height 327
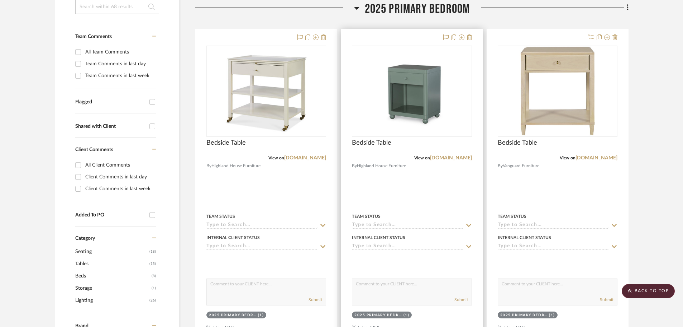
scroll to position [179, 0]
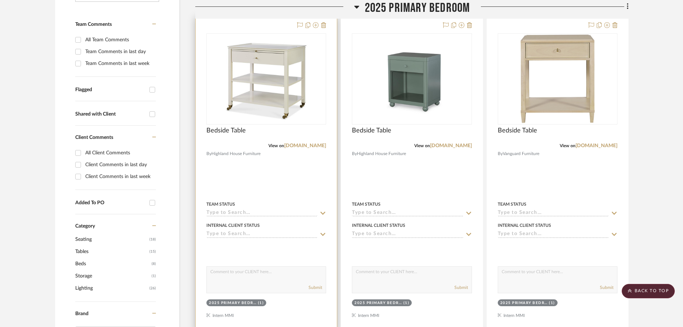
click at [321, 178] on div at bounding box center [266, 174] width 141 height 314
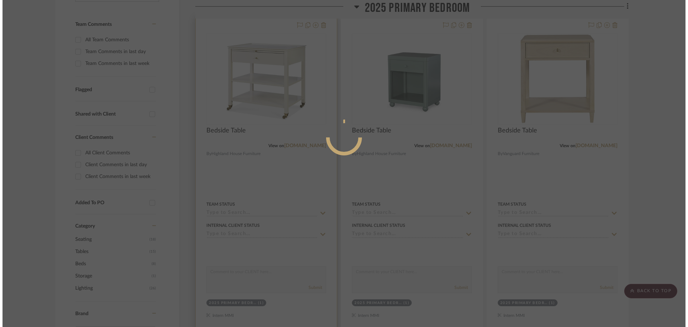
scroll to position [0, 0]
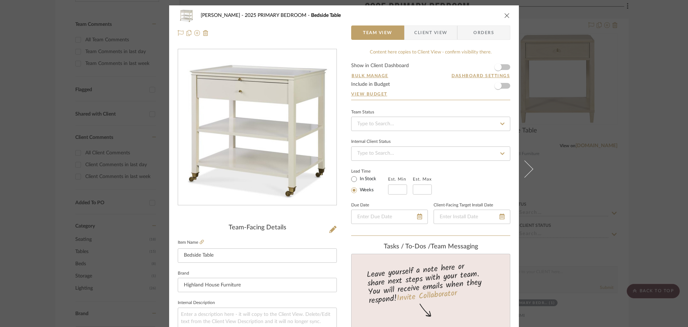
click at [427, 31] on span "Client View" at bounding box center [430, 32] width 33 height 14
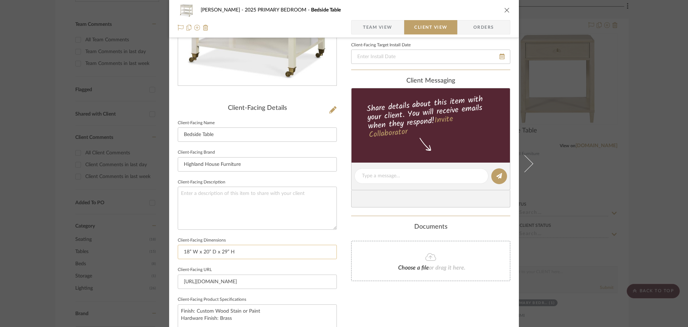
scroll to position [179, 0]
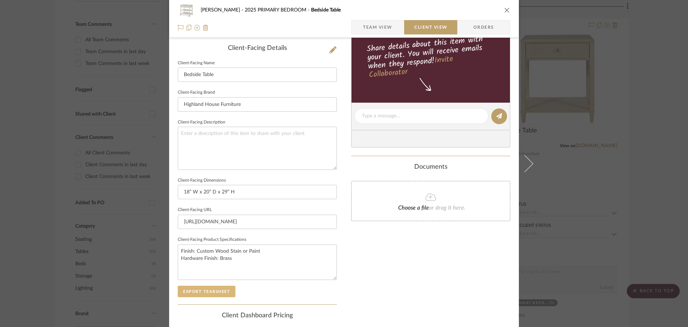
click at [208, 288] on button "Export Tearsheet" at bounding box center [207, 290] width 58 height 11
click at [668, 141] on div "LLOYD 2025 PRIMARY BEDROOM Bedside Table Team View Client View Orders Client-Fa…" at bounding box center [344, 163] width 688 height 327
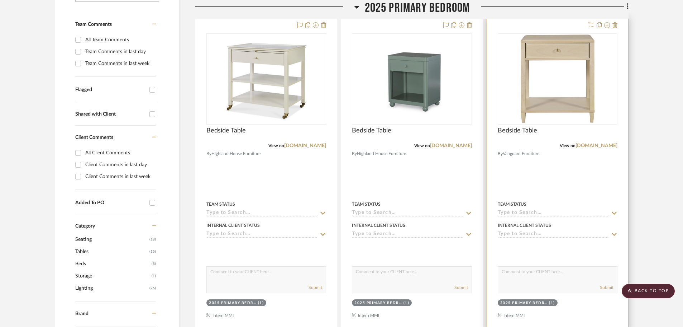
click at [588, 183] on div at bounding box center [557, 174] width 141 height 314
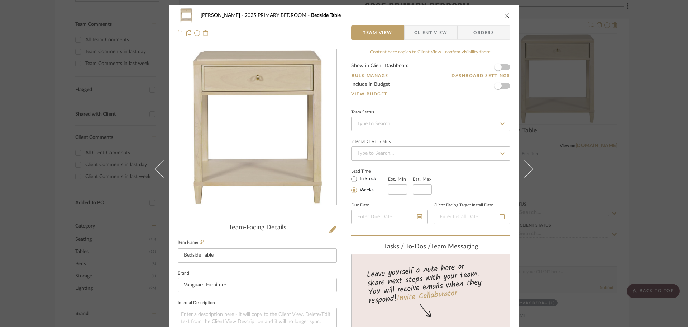
click at [424, 34] on span "Client View" at bounding box center [430, 32] width 33 height 14
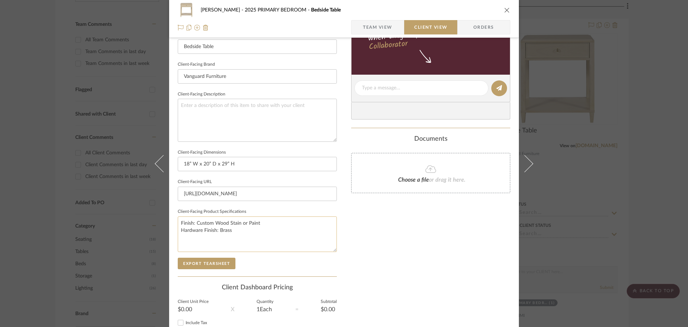
scroll to position [215, 0]
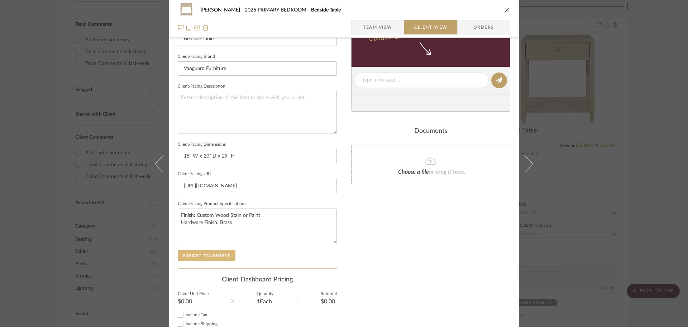
click at [212, 255] on button "Export Tearsheet" at bounding box center [207, 255] width 58 height 11
click at [603, 201] on div "LLOYD 2025 PRIMARY BEDROOM Bedside Table Team View Client View Orders Client-Fa…" at bounding box center [344, 163] width 688 height 327
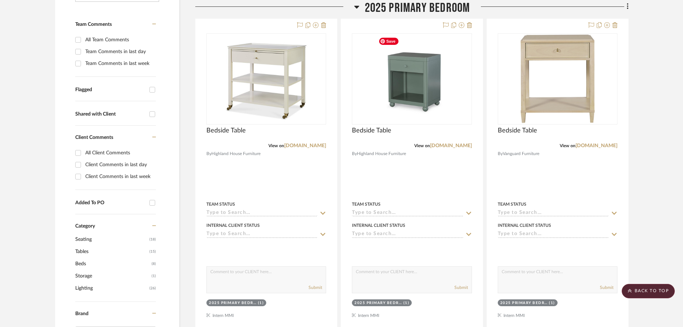
scroll to position [0, 0]
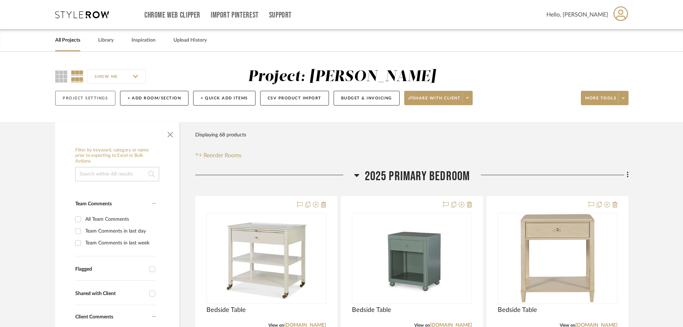
click at [83, 94] on button "Project Settings" at bounding box center [85, 98] width 60 height 15
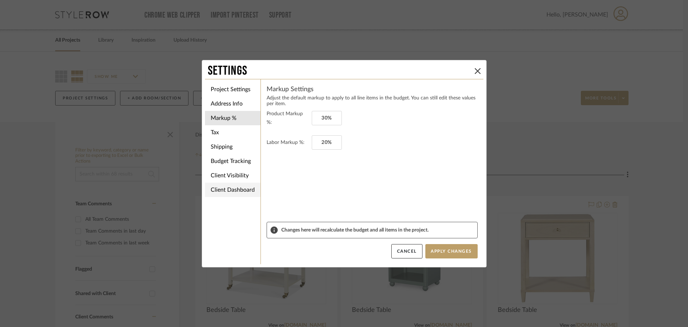
click at [223, 191] on li "Client Dashboard" at bounding box center [233, 189] width 56 height 14
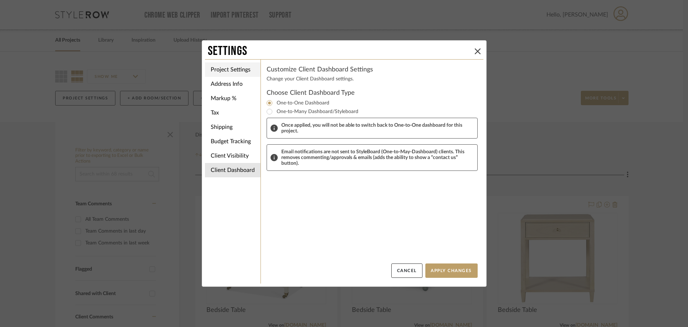
click at [232, 67] on li "Project Settings" at bounding box center [233, 69] width 56 height 14
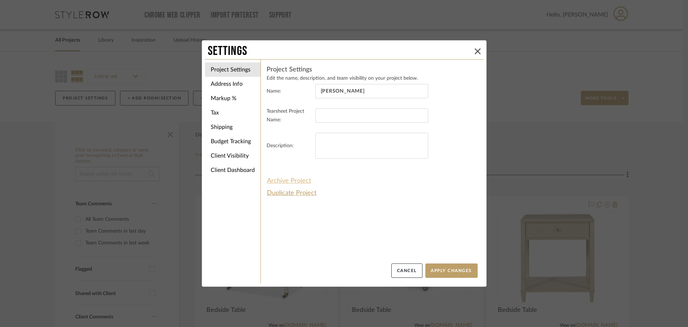
click at [285, 180] on button "Archive Project" at bounding box center [289, 181] width 45 height 12
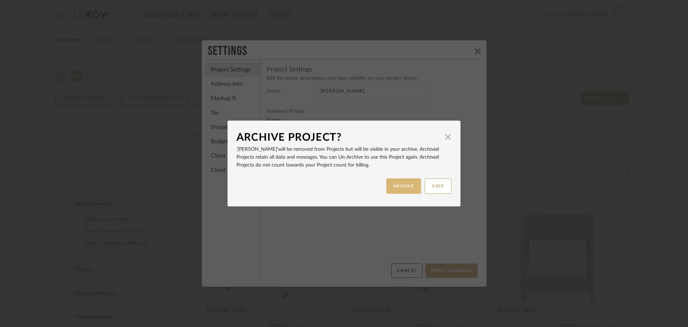
click at [406, 190] on button "ARCHIVE" at bounding box center [403, 185] width 35 height 15
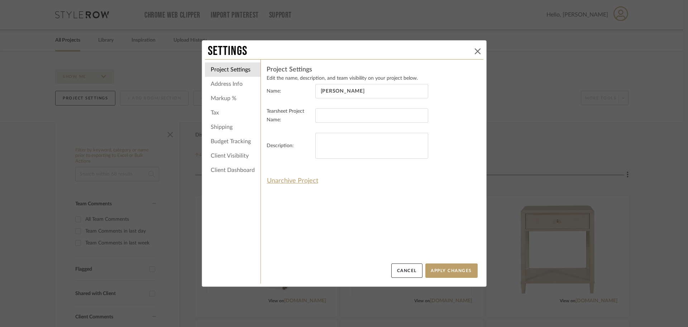
click at [475, 50] on icon at bounding box center [478, 51] width 6 height 6
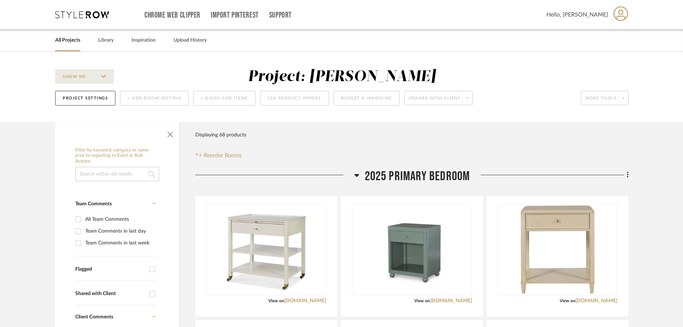
click at [74, 44] on link "All Projects" at bounding box center [67, 40] width 25 height 10
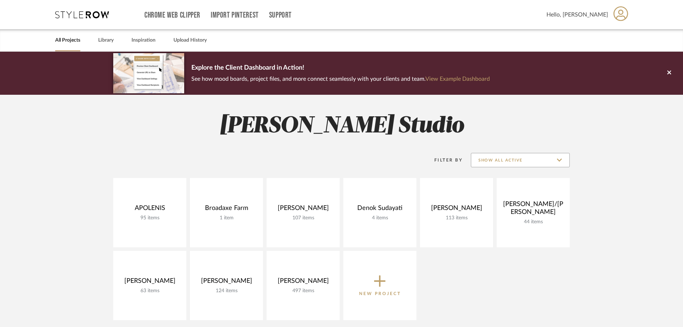
click at [541, 157] on input "Show All Active" at bounding box center [520, 160] width 99 height 14
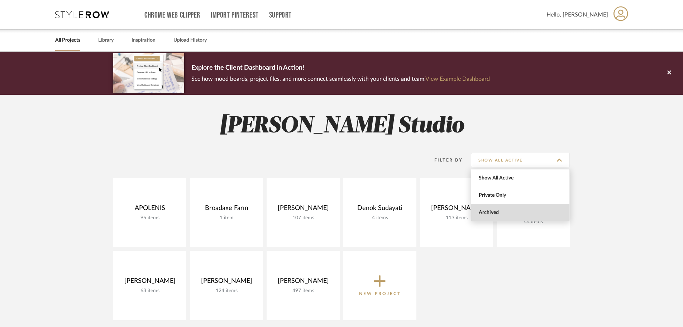
click at [502, 215] on span "Archived" at bounding box center [520, 212] width 98 height 17
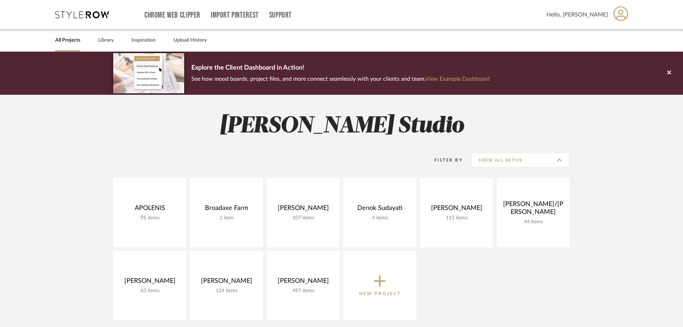
type input "Archived"
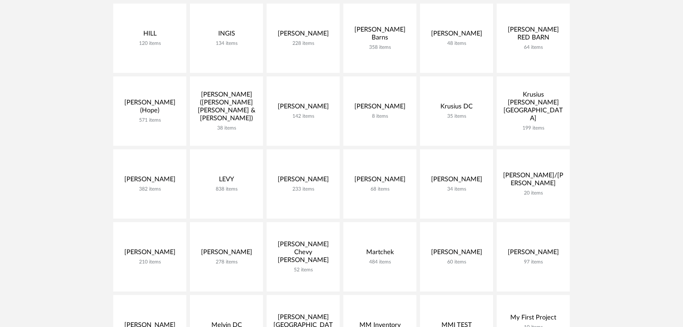
scroll to position [645, 0]
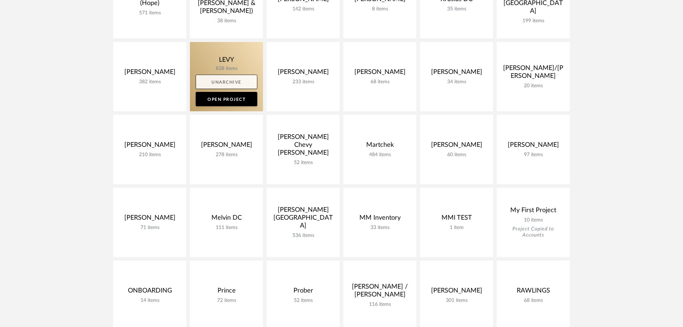
click at [236, 80] on link "Unarchive" at bounding box center [227, 82] width 62 height 14
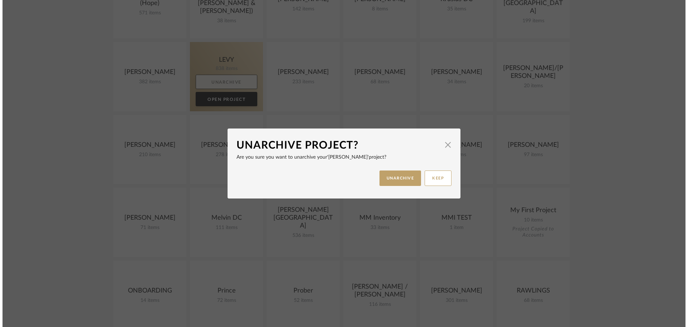
scroll to position [0, 0]
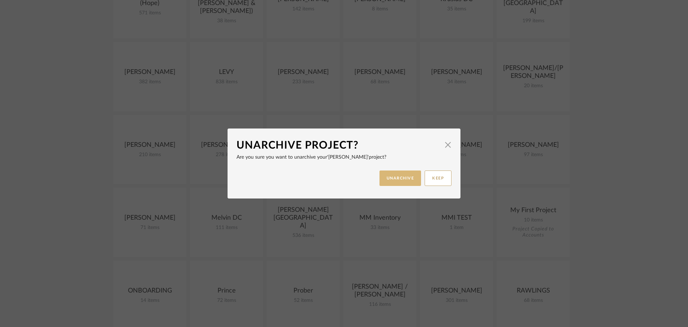
click at [410, 176] on button "UNARCHIVE" at bounding box center [401, 177] width 42 height 15
